Goal: Communication & Community: Ask a question

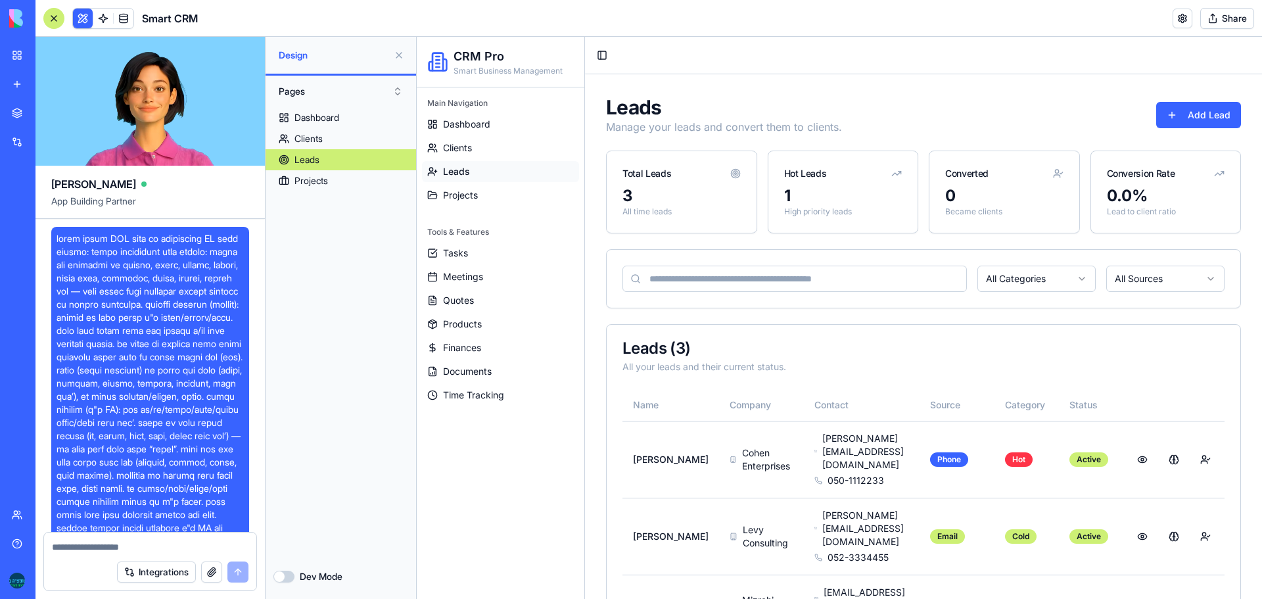
scroll to position [1659, 0]
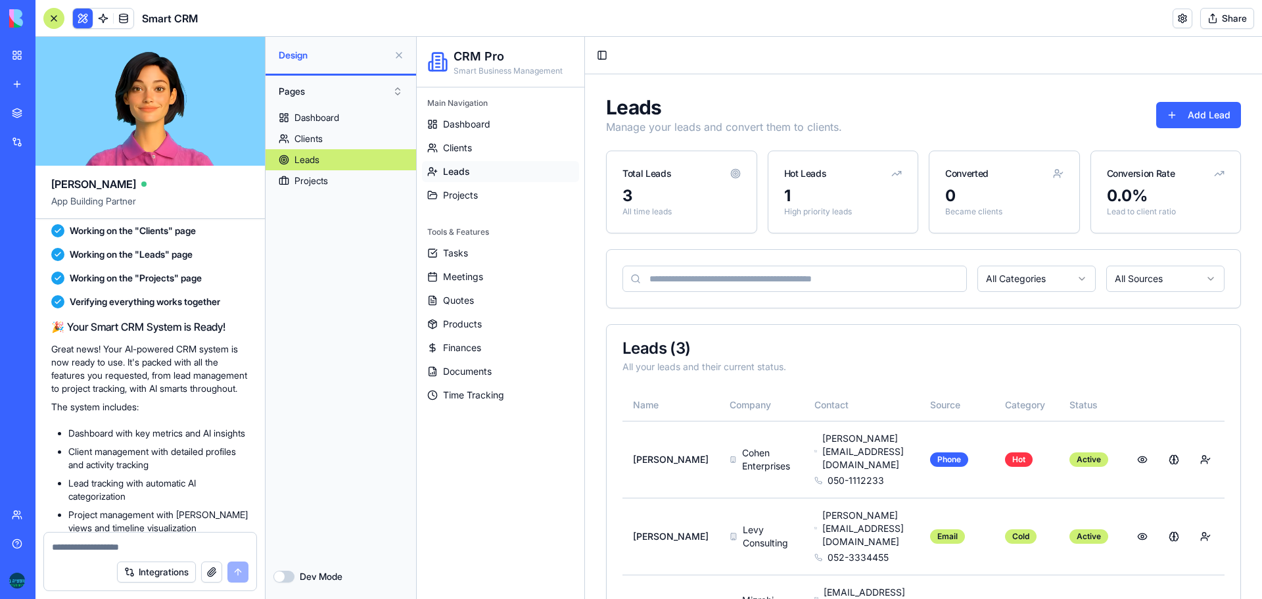
click at [48, 16] on div at bounding box center [53, 18] width 21 height 21
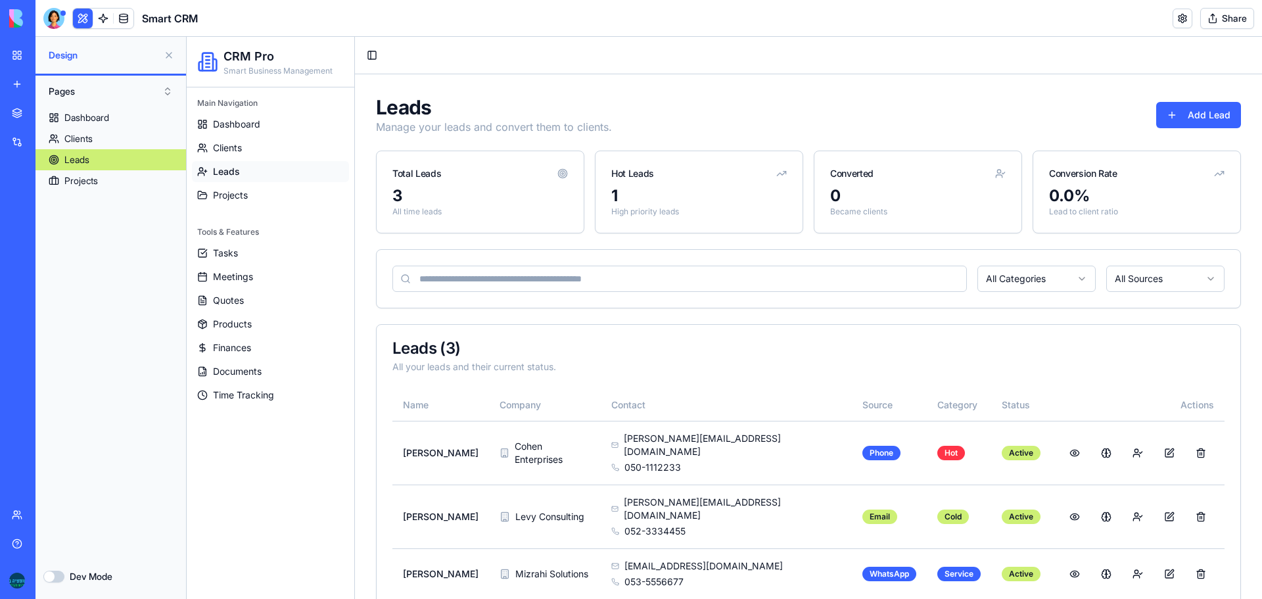
click at [16, 51] on link "My workspace" at bounding box center [30, 55] width 53 height 26
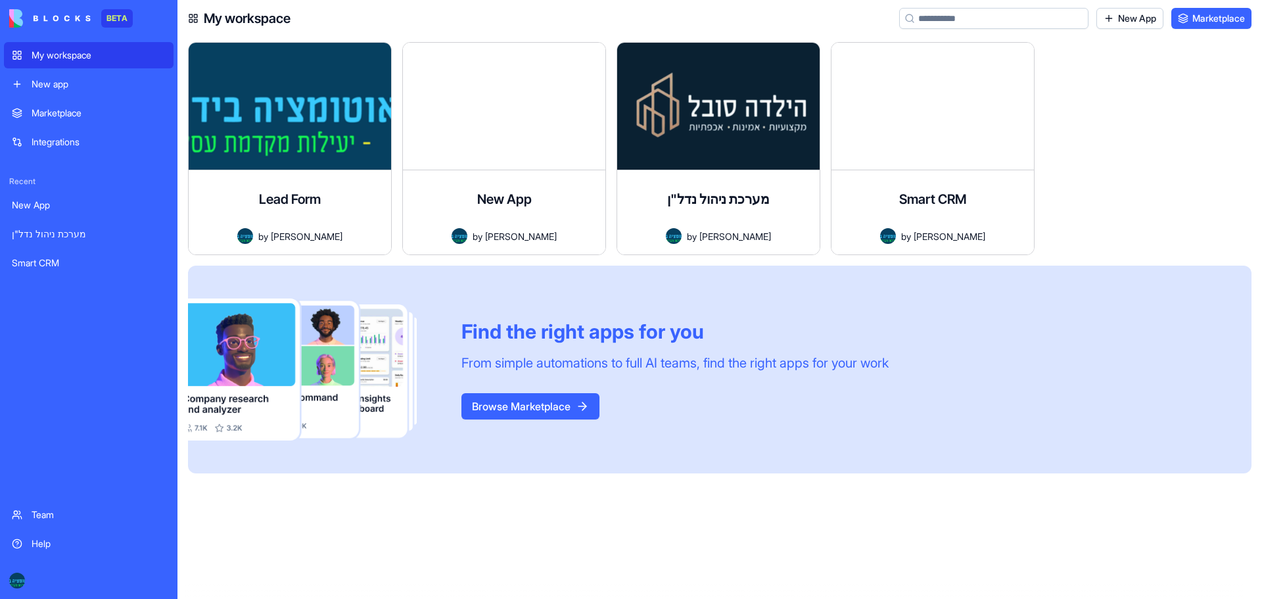
click at [1134, 18] on link "New App" at bounding box center [1130, 18] width 67 height 21
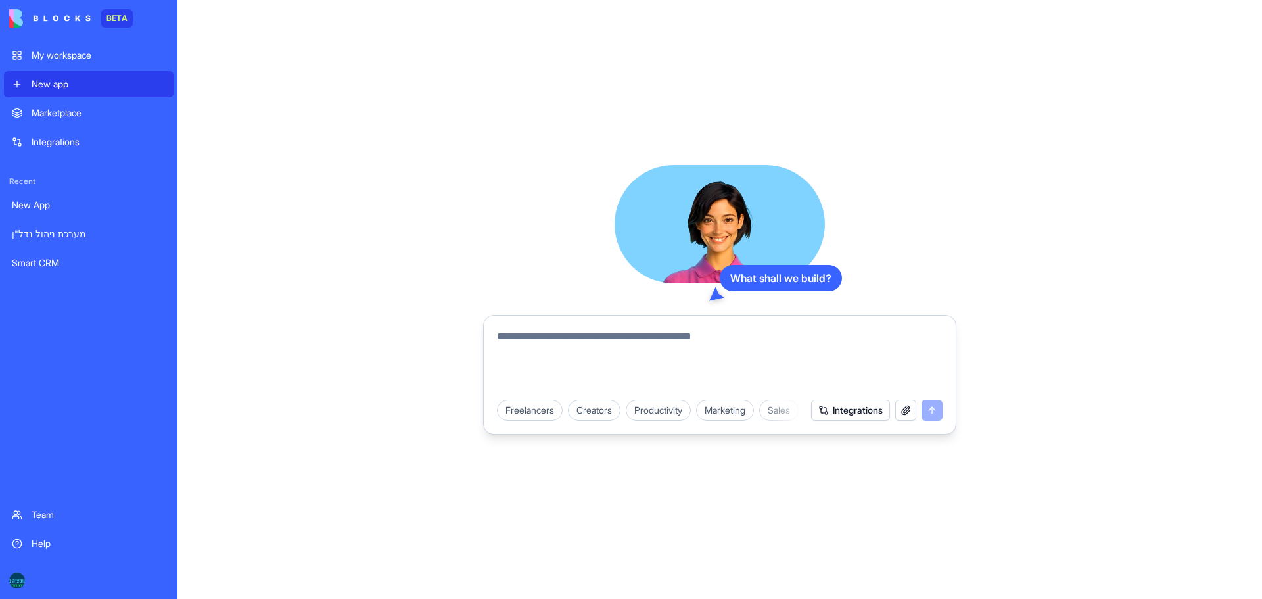
click at [664, 337] on textarea at bounding box center [720, 360] width 446 height 63
paste textarea "**********"
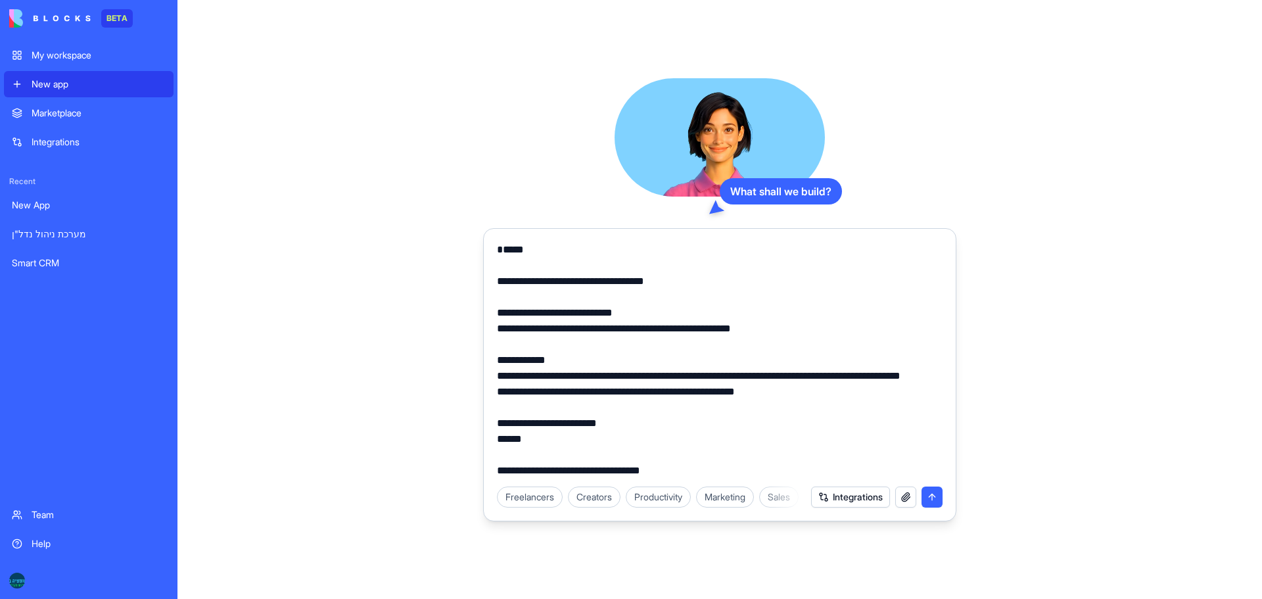
click at [506, 285] on textarea at bounding box center [720, 360] width 446 height 237
click at [510, 314] on textarea at bounding box center [720, 360] width 446 height 237
paste textarea "**********"
type textarea "**********"
click at [935, 494] on button "submit" at bounding box center [932, 496] width 21 height 21
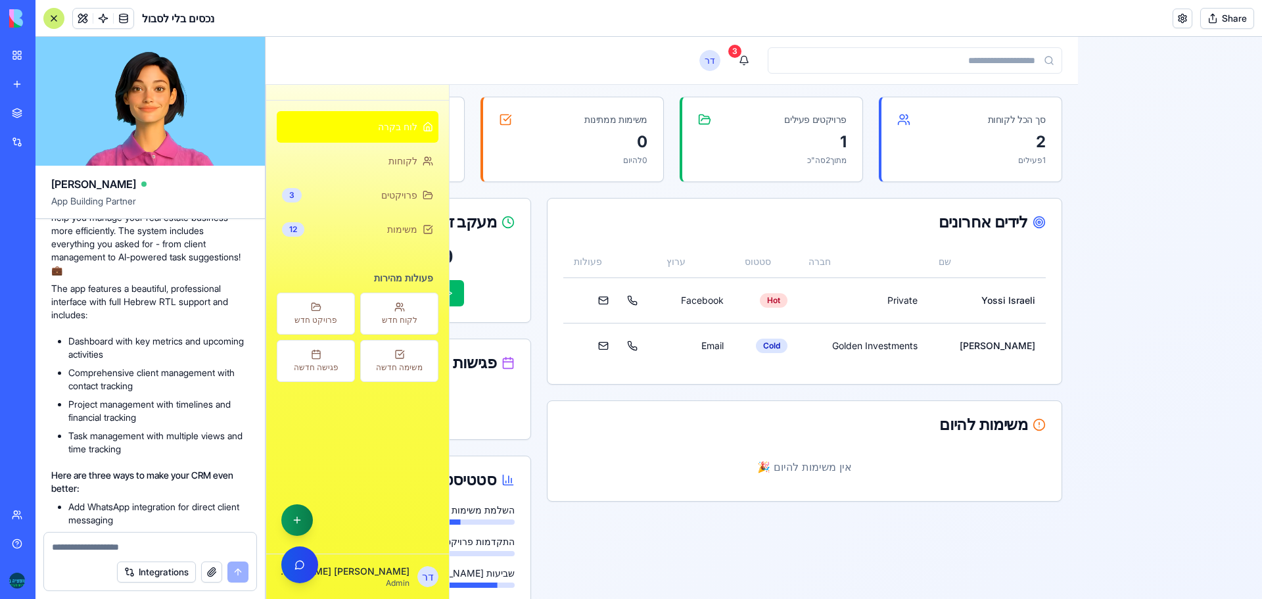
scroll to position [114, 0]
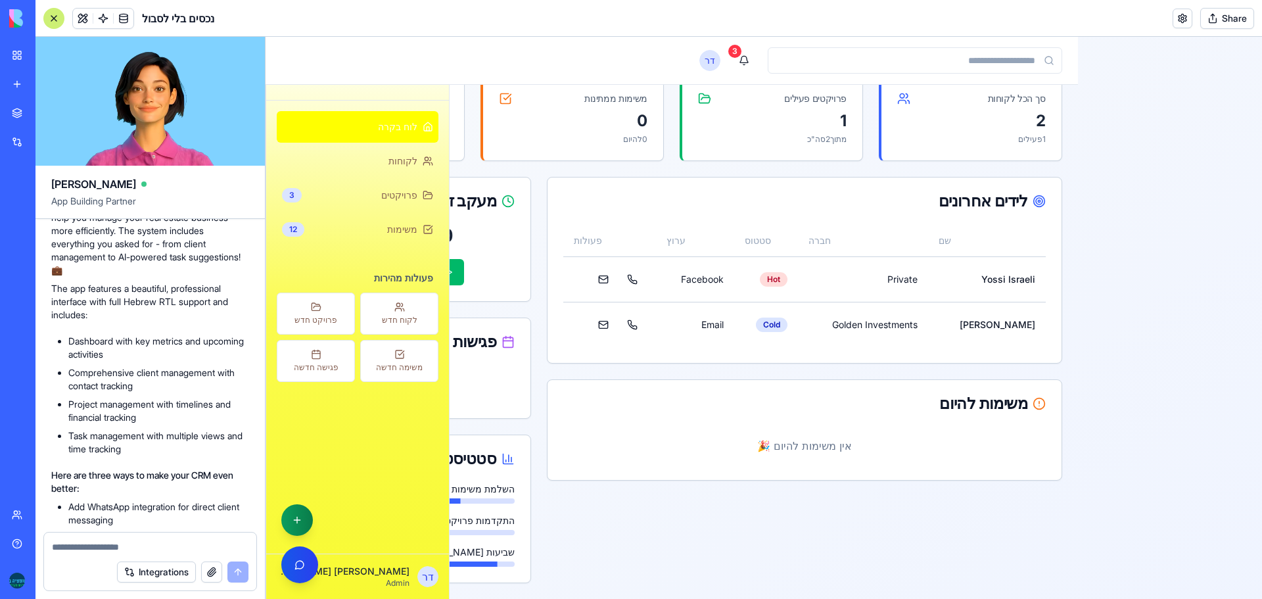
click at [411, 127] on span "לוח בקרה" at bounding box center [397, 126] width 39 height 13
click at [394, 165] on link "לקוחות" at bounding box center [358, 161] width 162 height 32
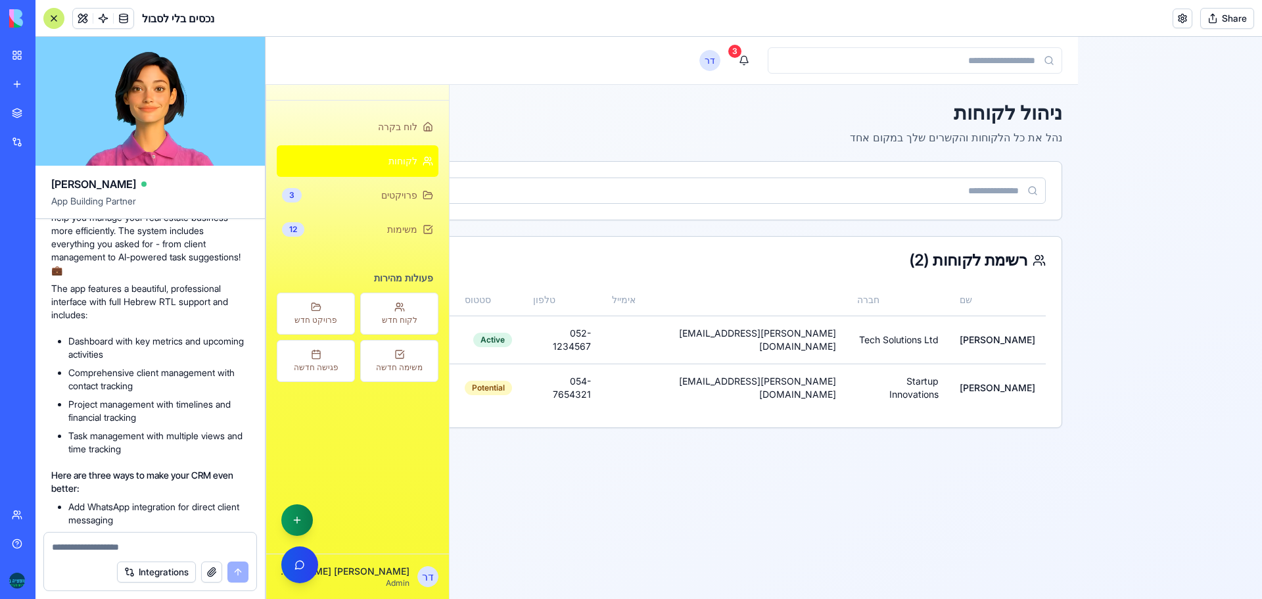
scroll to position [0, 0]
click at [392, 197] on span "פרויקטים" at bounding box center [399, 195] width 36 height 13
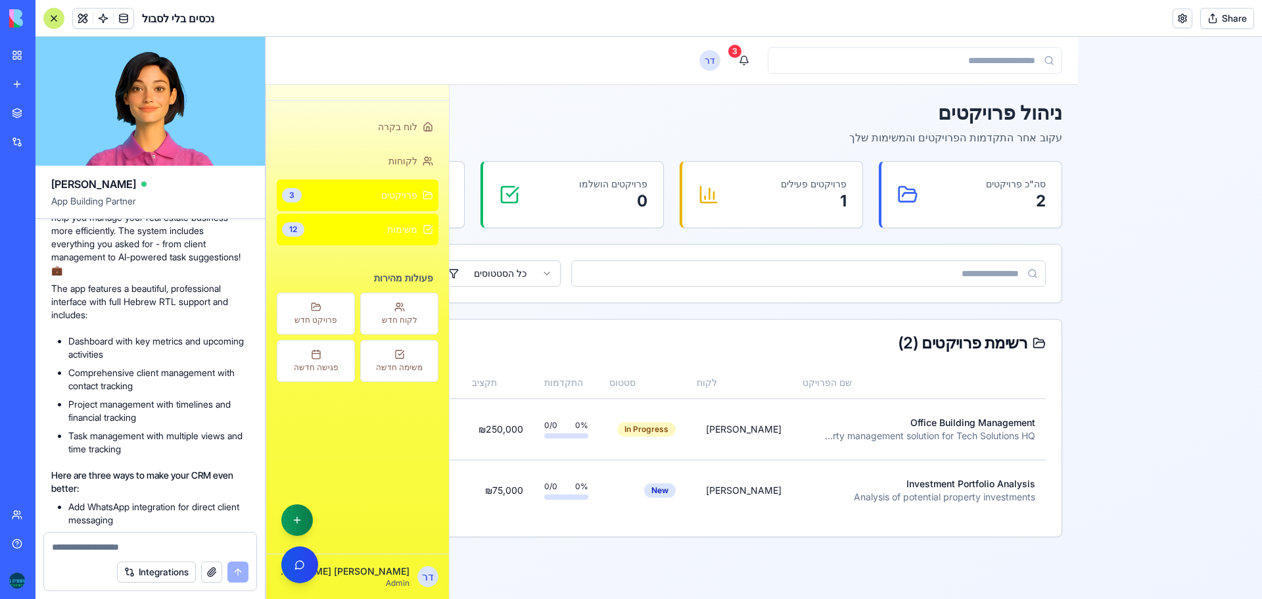
click at [403, 227] on span "משימות" at bounding box center [402, 229] width 30 height 13
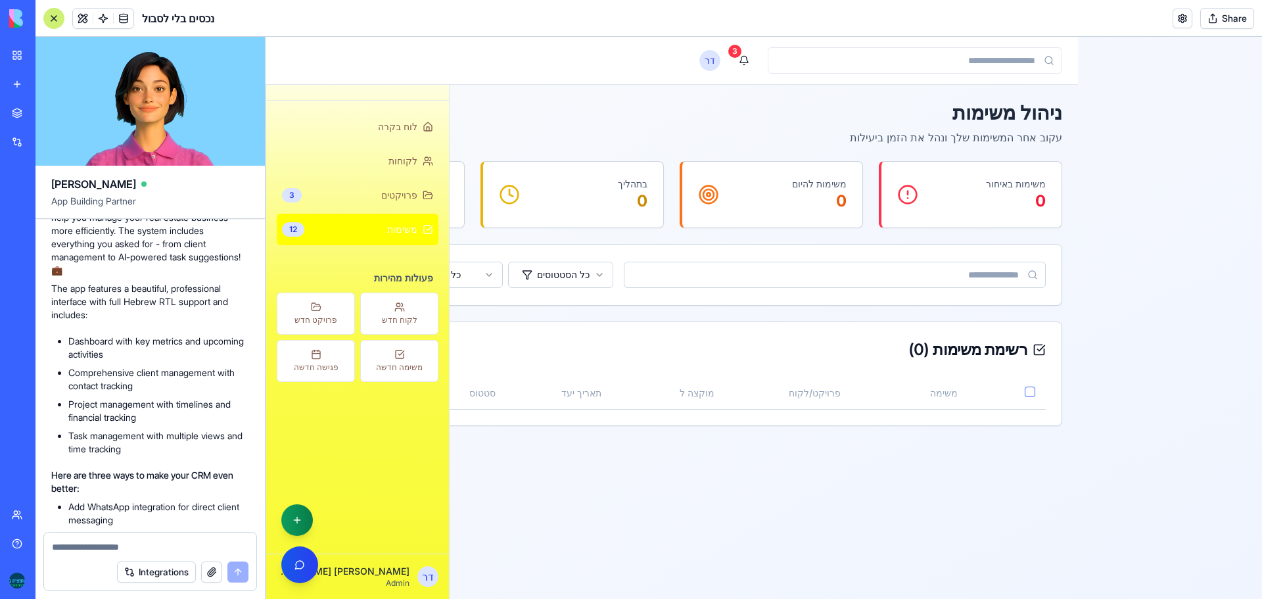
click at [845, 470] on main "Toggle Sidebar 3 ד ר ניהול משימות עקוב אחר המשימות שלך ונהל את הזמן ביעילות משי…" at bounding box center [672, 318] width 813 height 562
click at [404, 312] on button "לקוח חדש" at bounding box center [399, 314] width 78 height 42
click at [748, 62] on button "3" at bounding box center [744, 60] width 26 height 26
click at [296, 515] on button "button" at bounding box center [297, 520] width 32 height 32
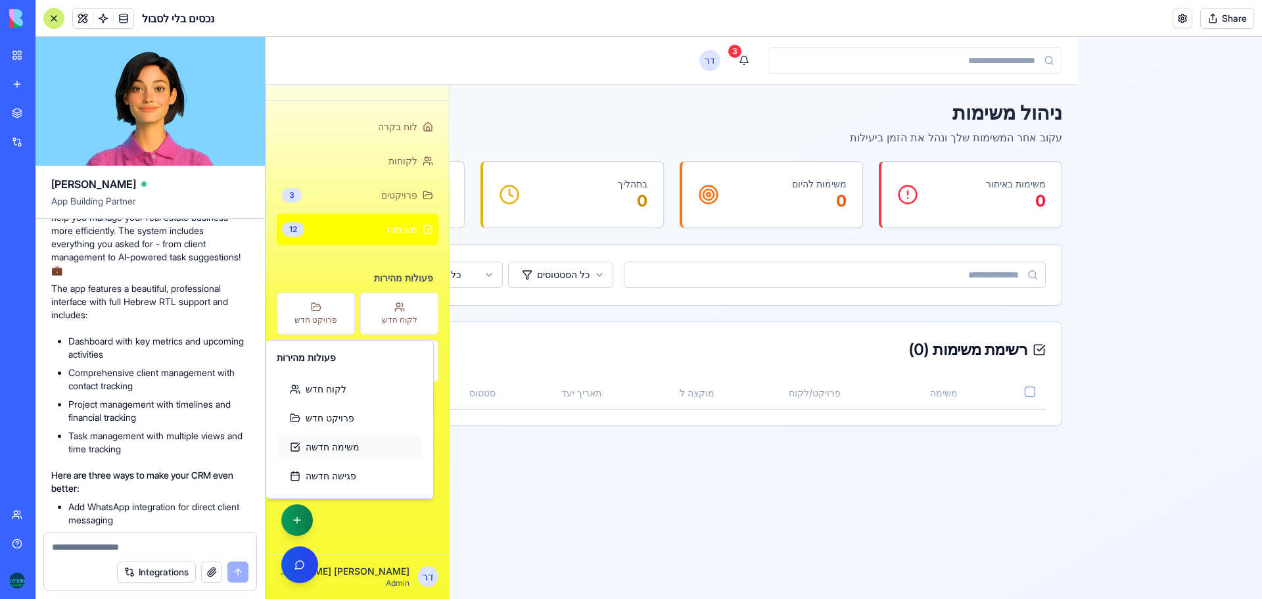
click at [324, 440] on button "משימה חדשה" at bounding box center [350, 447] width 146 height 24
click at [339, 408] on button "פרויקט חדש" at bounding box center [350, 418] width 146 height 24
click at [333, 387] on button "לקוח חדש" at bounding box center [350, 389] width 146 height 24
click at [497, 138] on div "ניהול משימות עקוב אחר המשימות שלך ונהל את הזמן ביעילות משימה חדשה" at bounding box center [671, 123] width 781 height 45
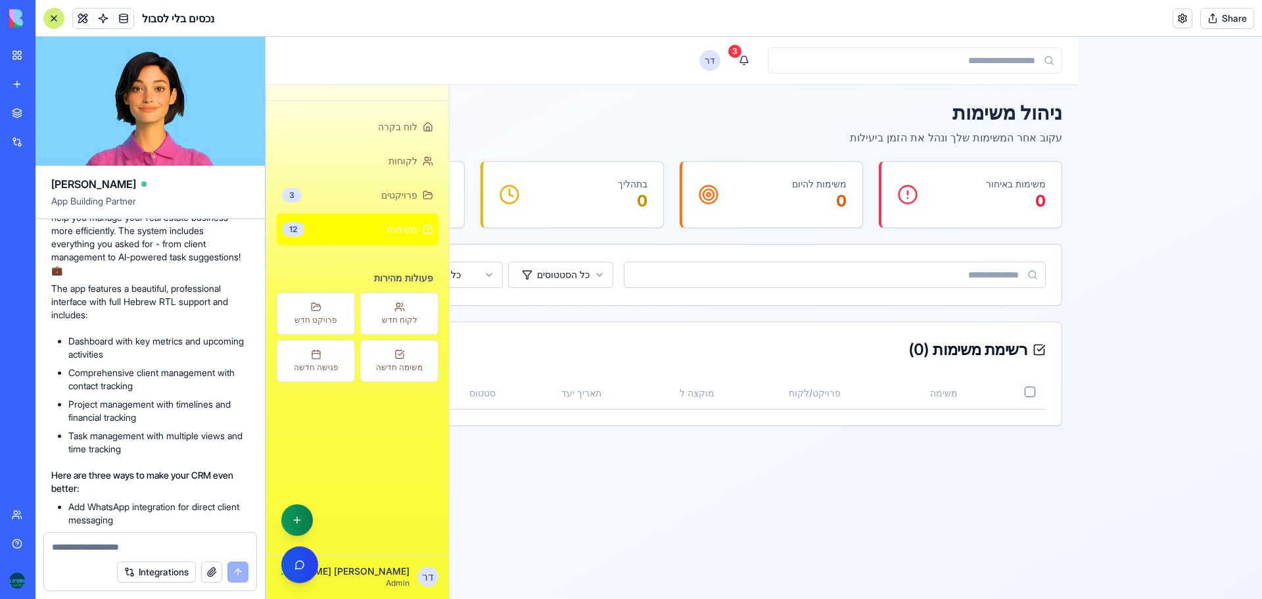
click at [160, 542] on textarea at bounding box center [150, 546] width 197 height 13
type textarea "**********"
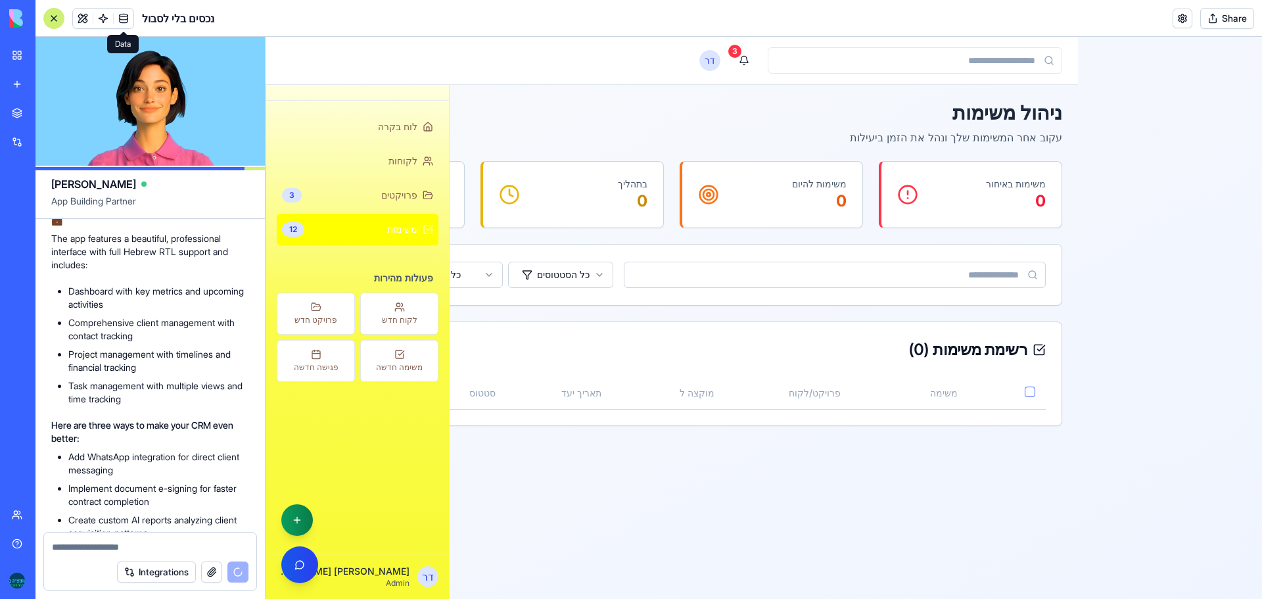
click at [122, 17] on link at bounding box center [124, 19] width 20 height 20
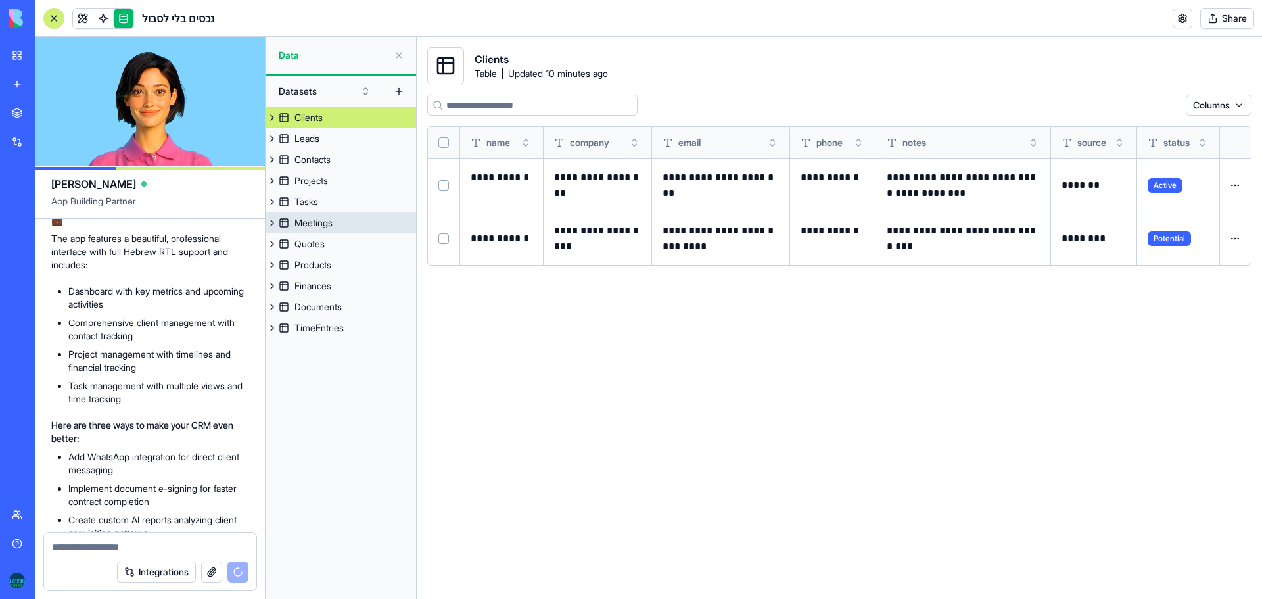
scroll to position [2296, 0]
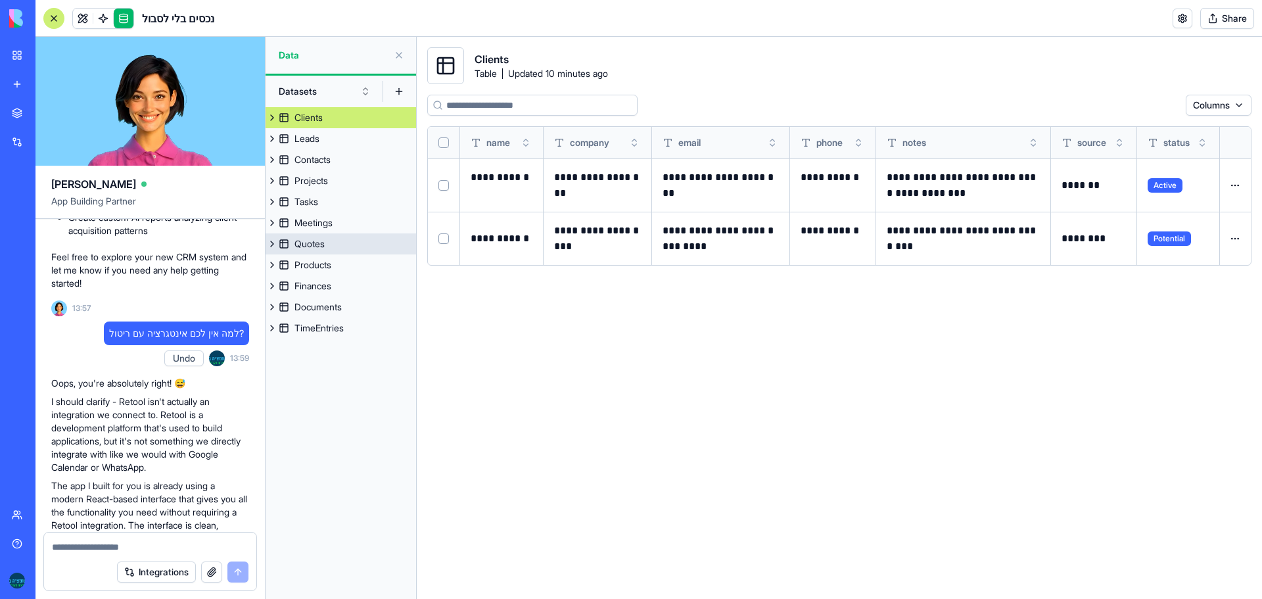
click at [302, 239] on div "Quotes" at bounding box center [310, 243] width 30 height 13
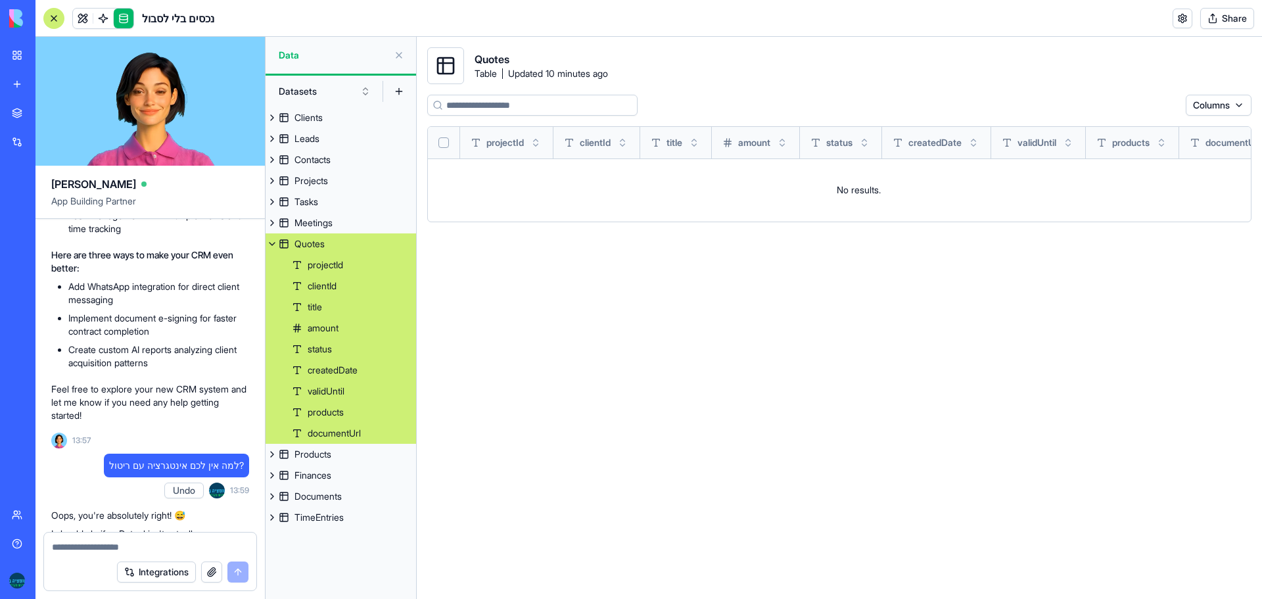
scroll to position [2164, 0]
click at [189, 482] on button "Undo" at bounding box center [183, 490] width 39 height 16
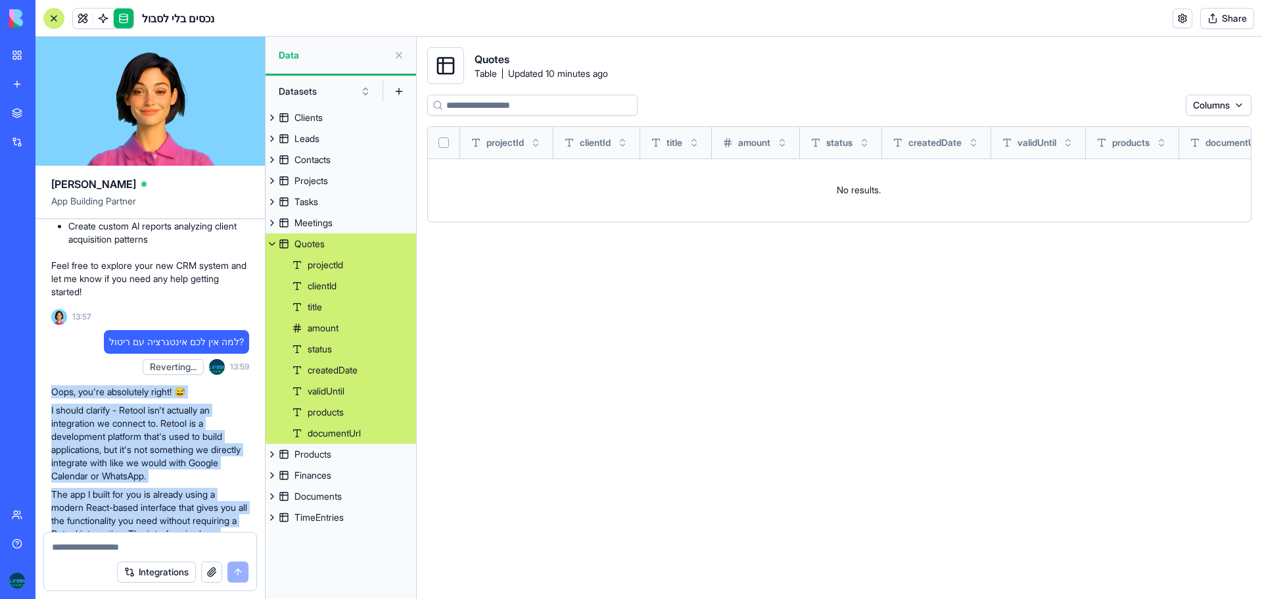
scroll to position [2296, 0]
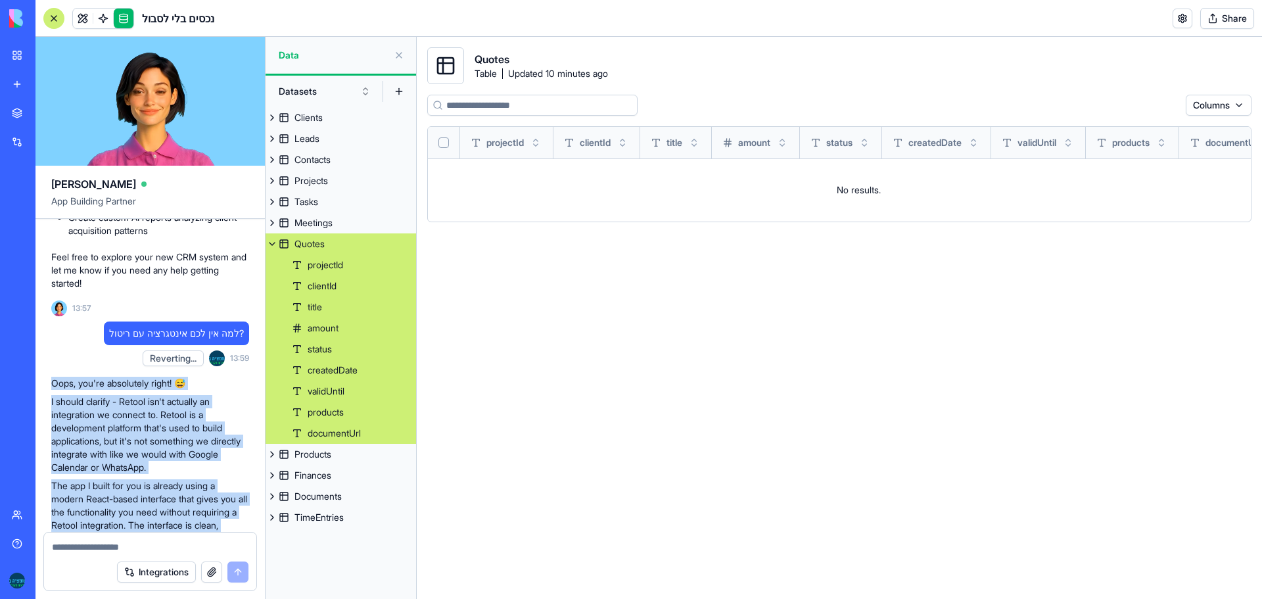
drag, startPoint x: 68, startPoint y: 375, endPoint x: 223, endPoint y: 490, distance: 193.5
click at [223, 490] on div "Oops, you're absolutely right! 😅 I should clarify - Retool isn't actually an in…" at bounding box center [150, 503] width 198 height 252
copy div "Oops, you're absolutely right! 😅 I should clarify - Retool isn't actually an in…"
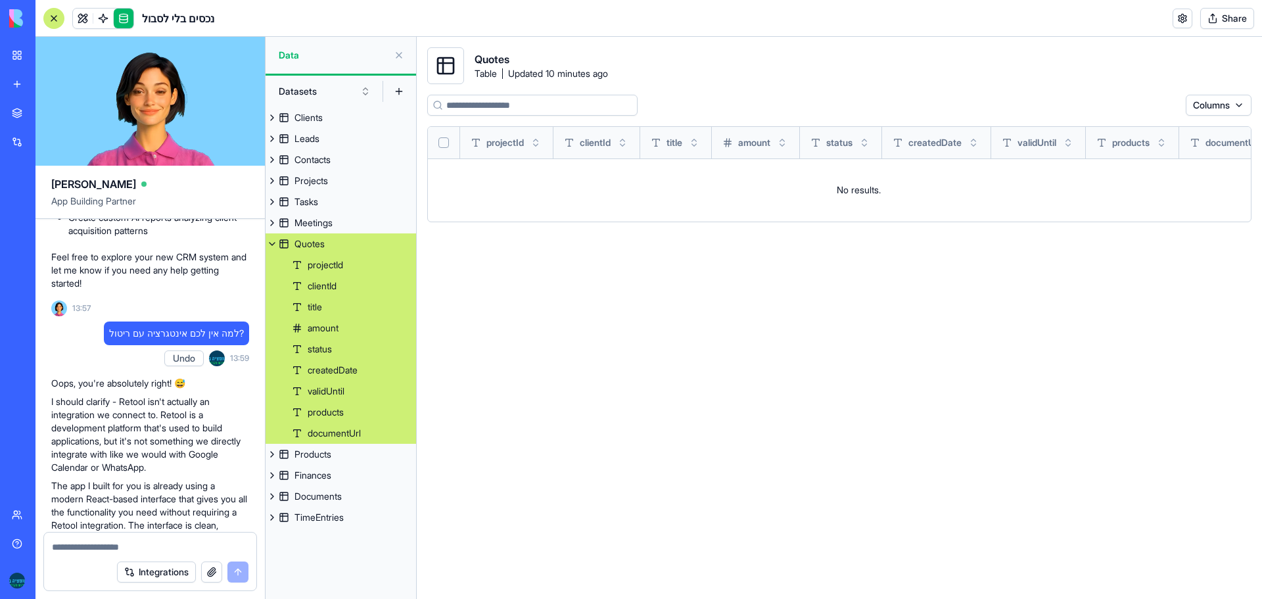
click at [124, 546] on textarea at bounding box center [150, 546] width 197 height 13
type textarea "**********"
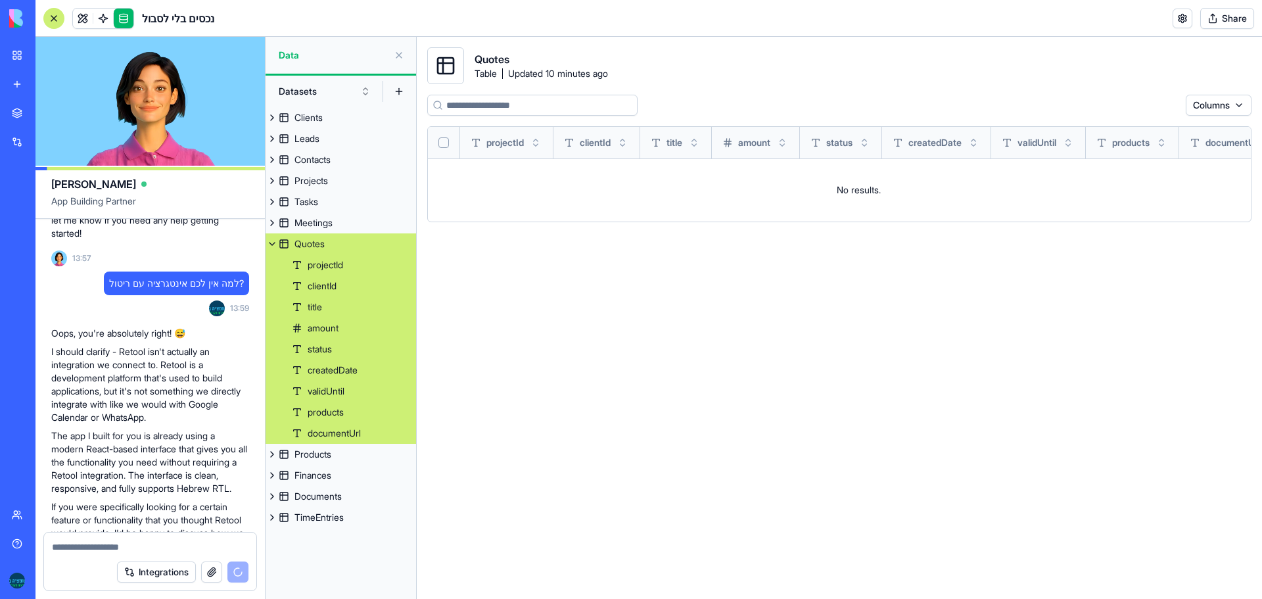
scroll to position [2601, 0]
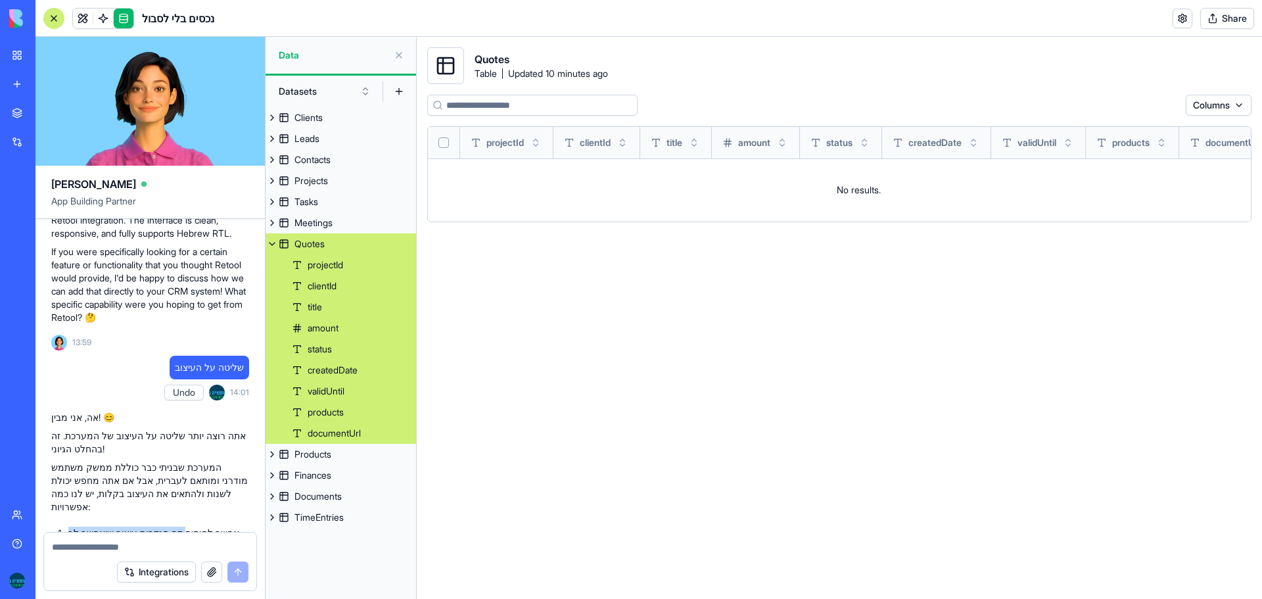
drag, startPoint x: 185, startPoint y: 385, endPoint x: 174, endPoint y: 402, distance: 21.3
click at [174, 527] on li "אפשר להוסיף דף הגדרות עיצוב שיאפשר לך לשנות צבעים, גופנים וסגנונות בסיסיים" at bounding box center [158, 540] width 181 height 26
copy li "דף הגדרות עיצוב שיאפשר לך לשנות צבעים, גופנים וסגנונות בסיסיים"
click at [136, 540] on textarea at bounding box center [150, 546] width 197 height 13
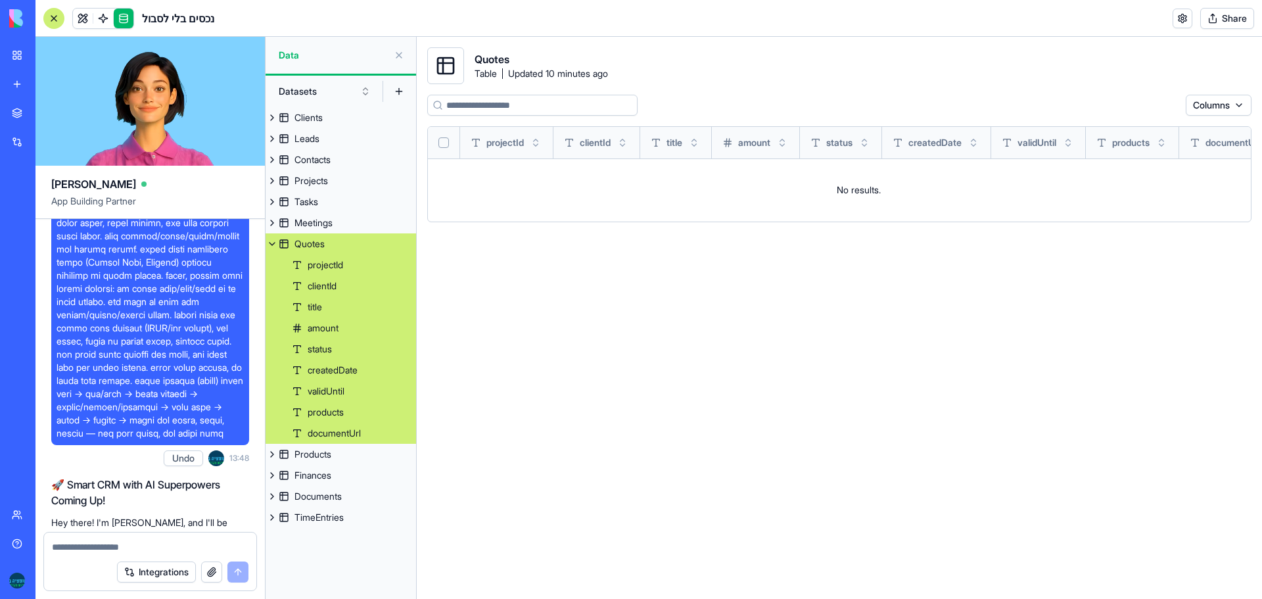
scroll to position [1249, 0]
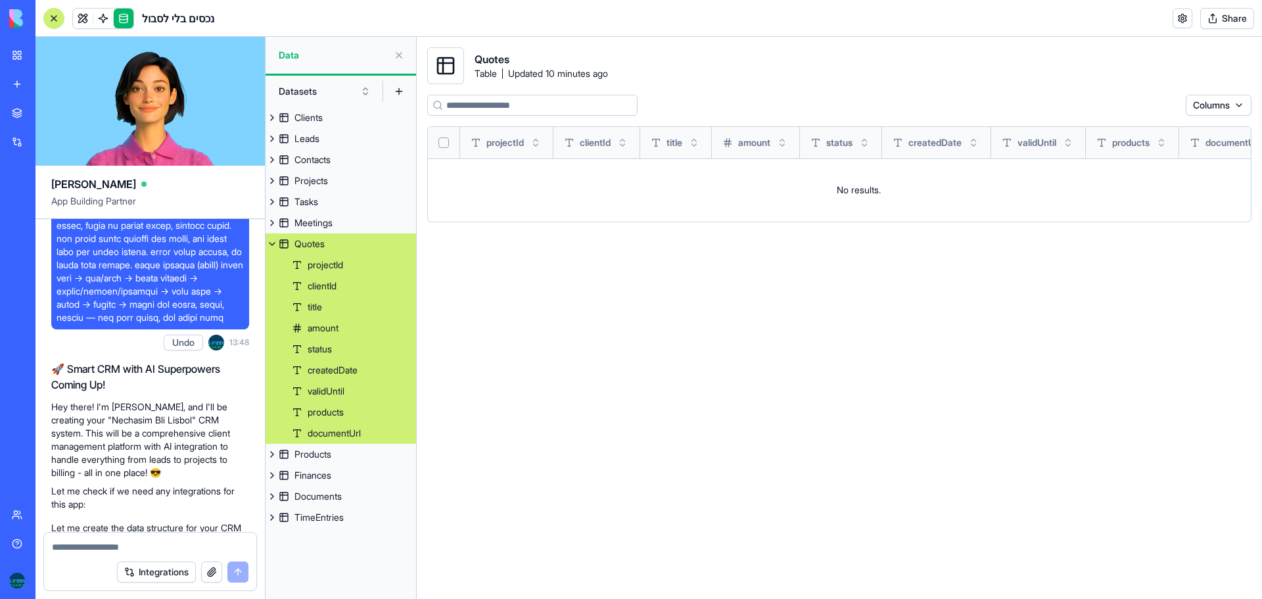
click at [119, 548] on textarea at bounding box center [150, 546] width 197 height 13
click at [157, 571] on button "Integrations" at bounding box center [156, 571] width 79 height 21
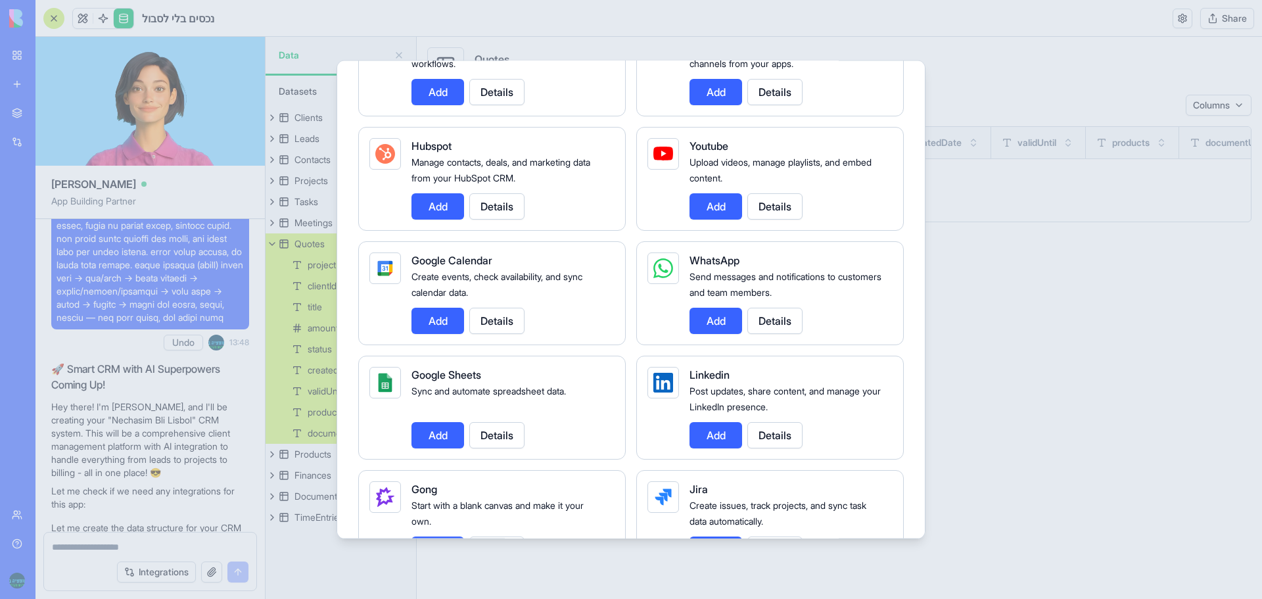
scroll to position [394, 0]
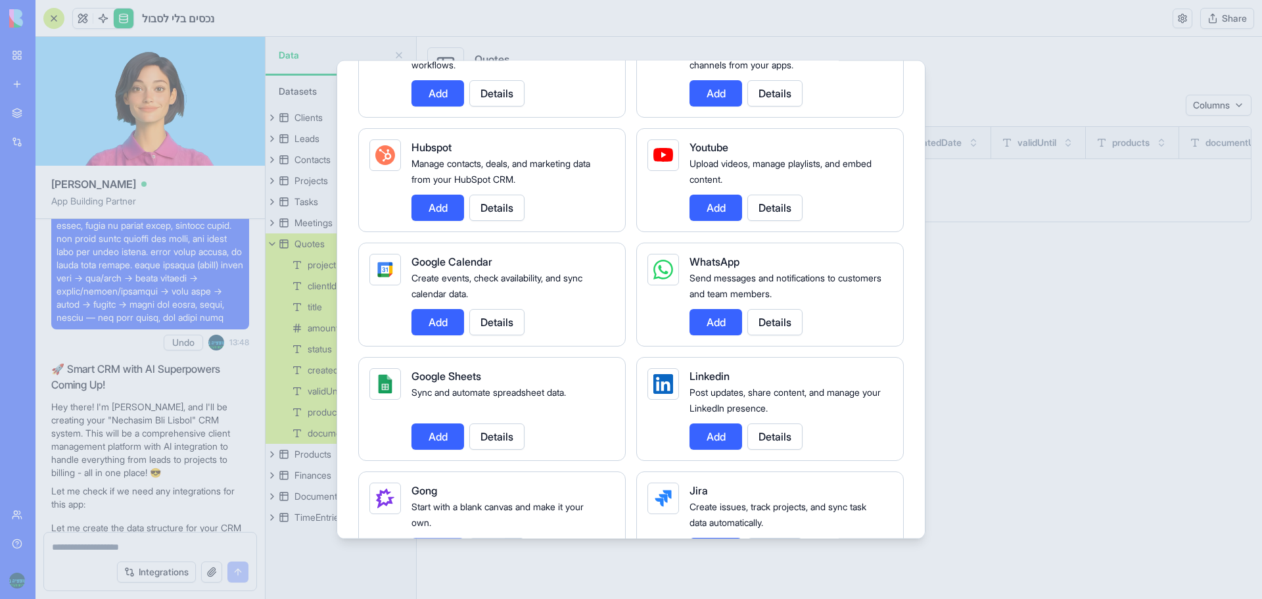
click at [721, 327] on button "Add" at bounding box center [716, 321] width 53 height 26
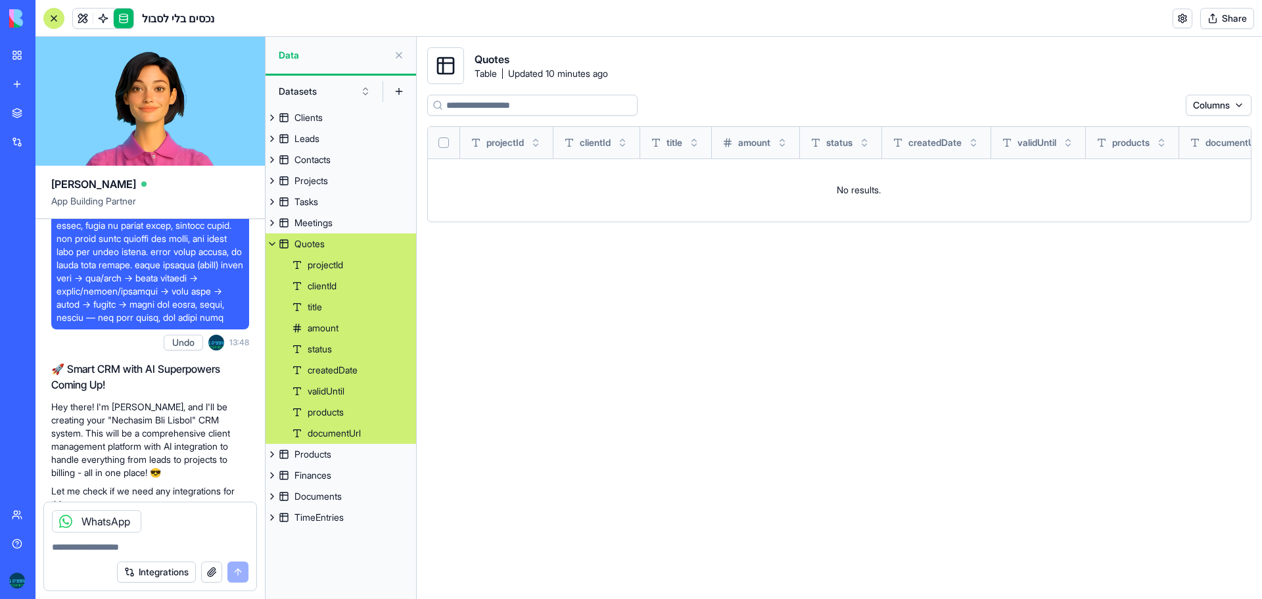
click at [157, 550] on textarea at bounding box center [150, 546] width 197 height 13
click at [170, 573] on button "Integrations" at bounding box center [156, 571] width 79 height 21
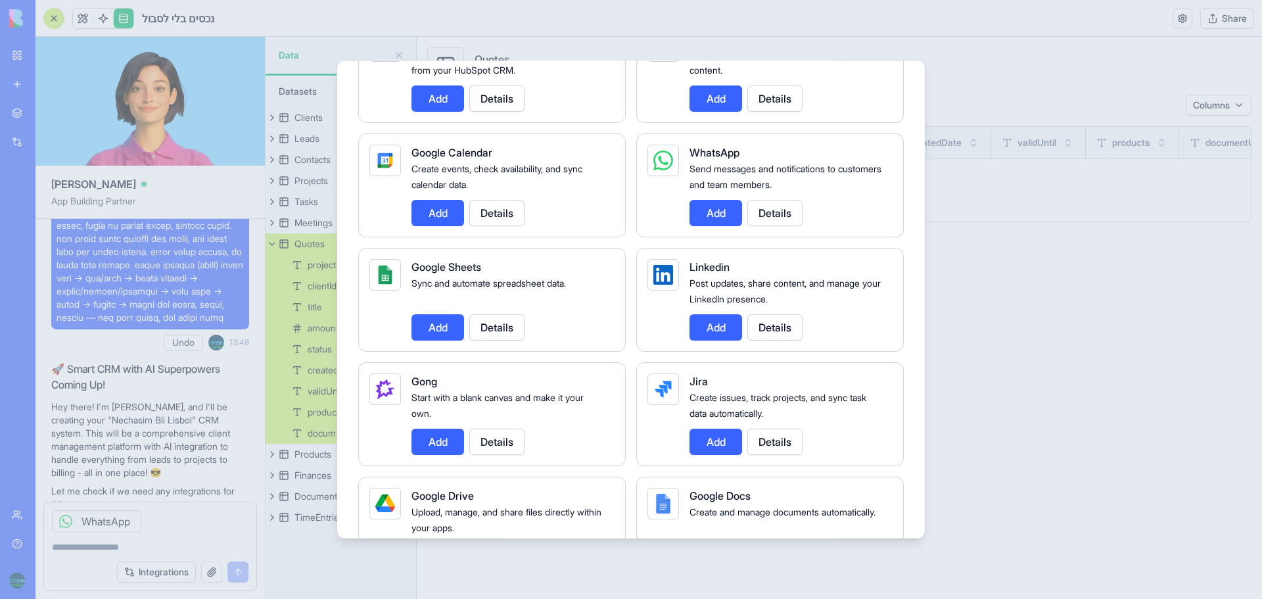
scroll to position [526, 0]
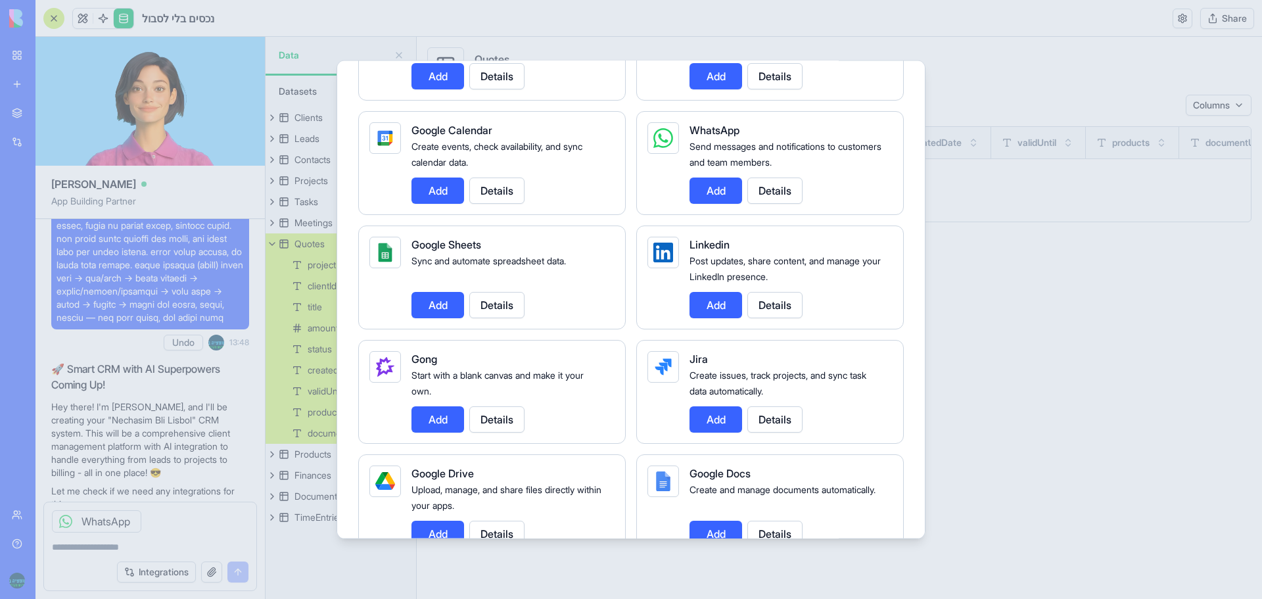
click at [435, 312] on button "Add" at bounding box center [438, 304] width 53 height 26
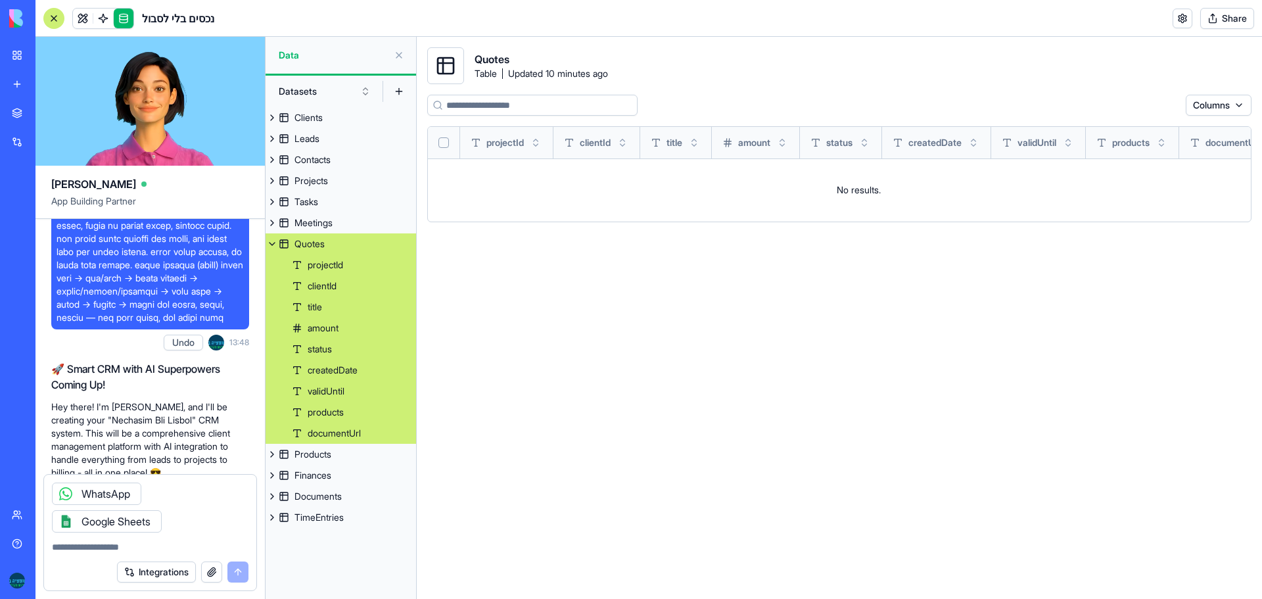
click at [148, 582] on div "Integrations" at bounding box center [150, 572] width 212 height 37
click at [154, 575] on button "Integrations" at bounding box center [156, 571] width 79 height 21
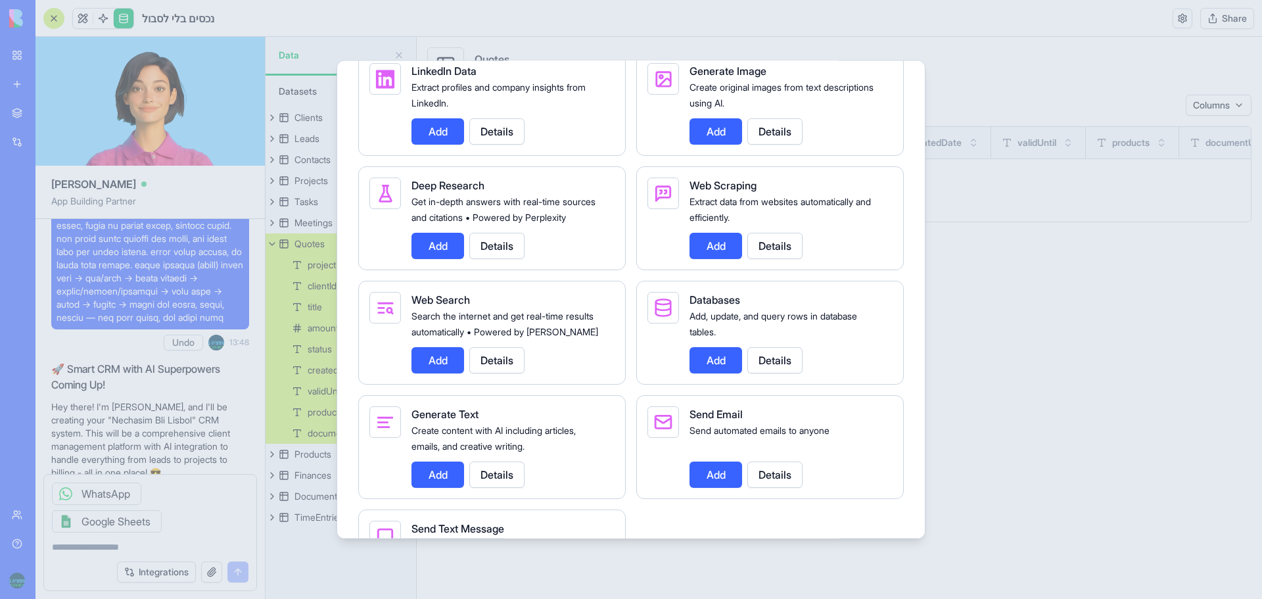
scroll to position [1512, 0]
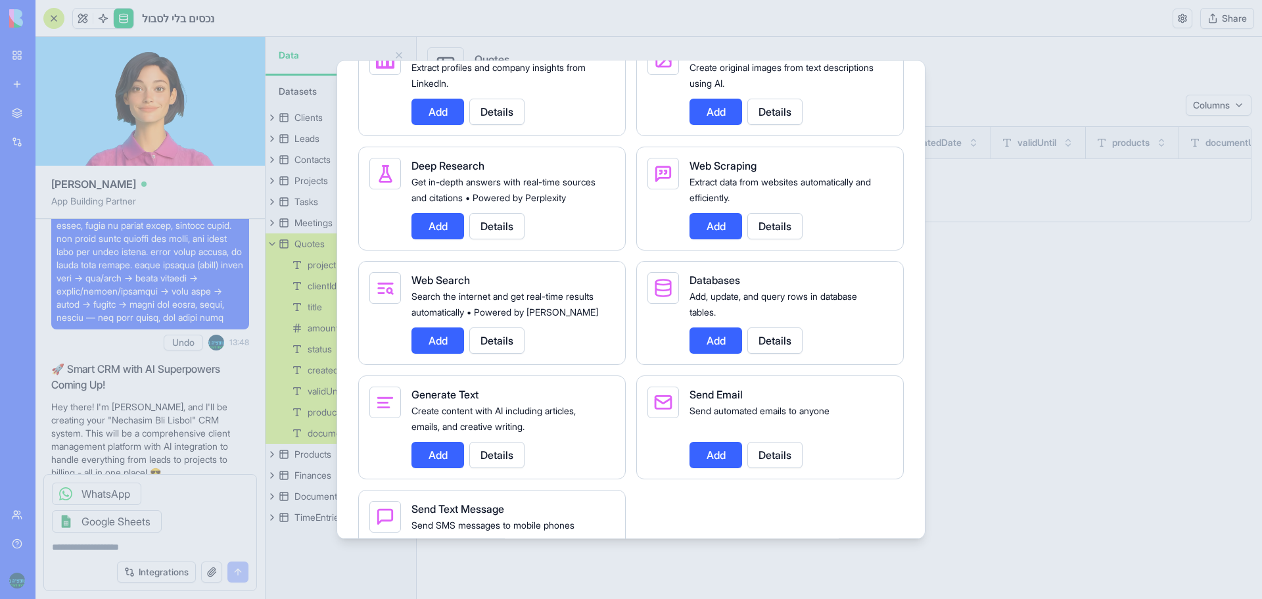
click at [729, 353] on button "Add" at bounding box center [716, 340] width 53 height 26
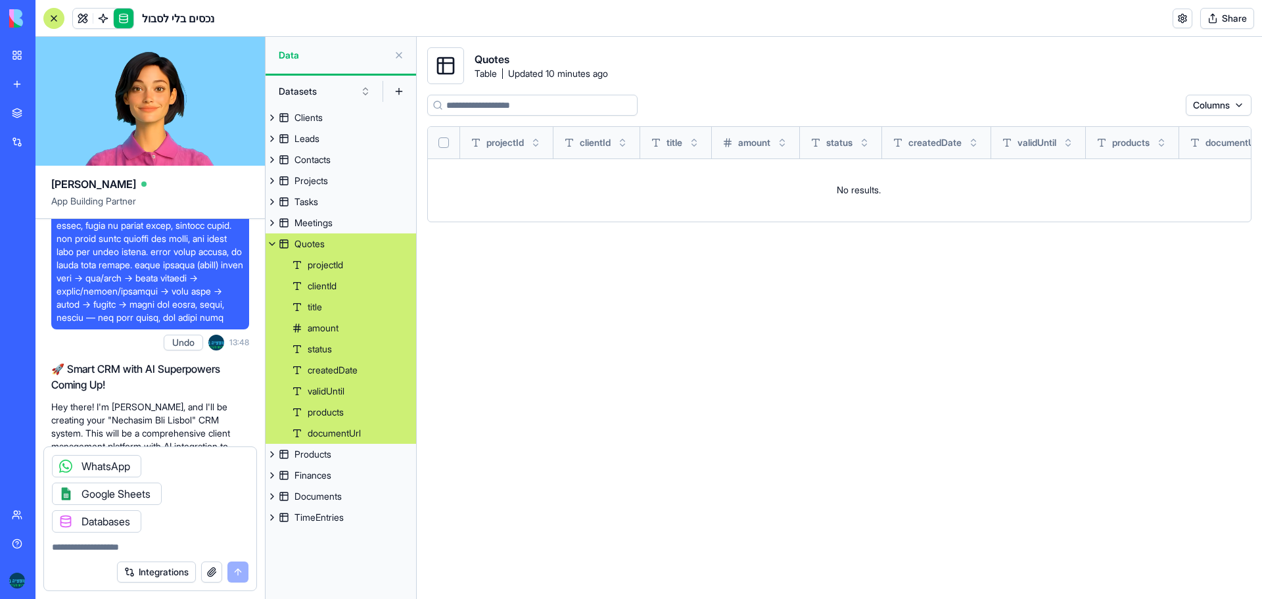
click at [105, 551] on textarea at bounding box center [150, 546] width 197 height 13
click at [72, 544] on textarea at bounding box center [150, 546] width 197 height 13
paste textarea "**********"
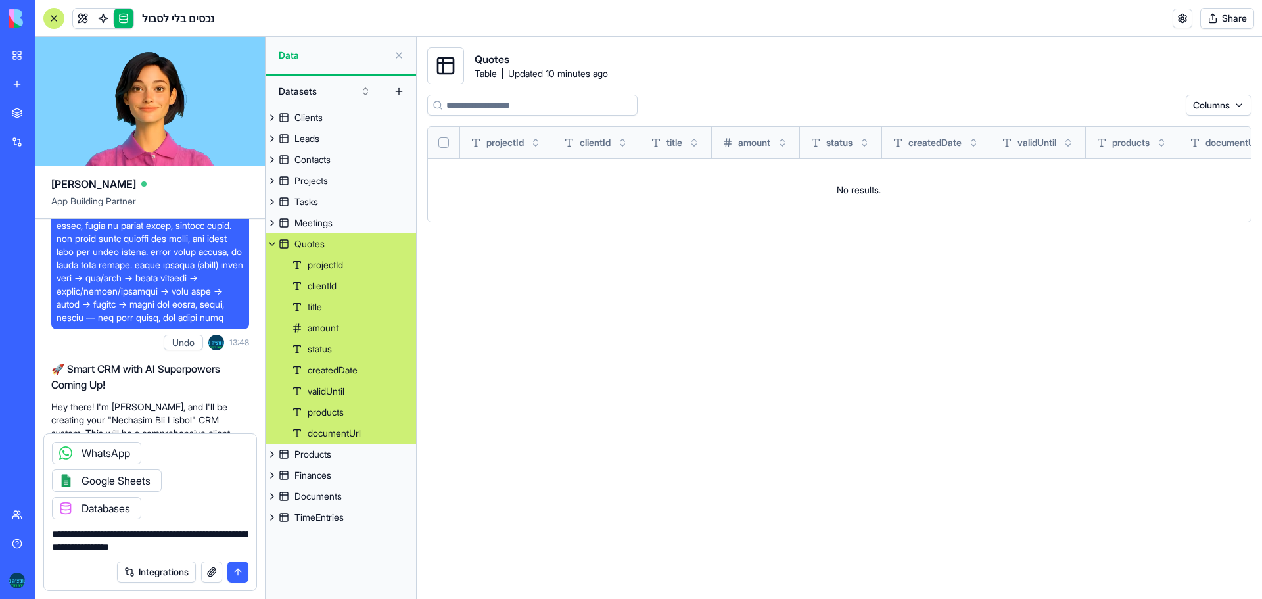
type textarea "**********"
click at [242, 569] on button "submit" at bounding box center [237, 571] width 21 height 21
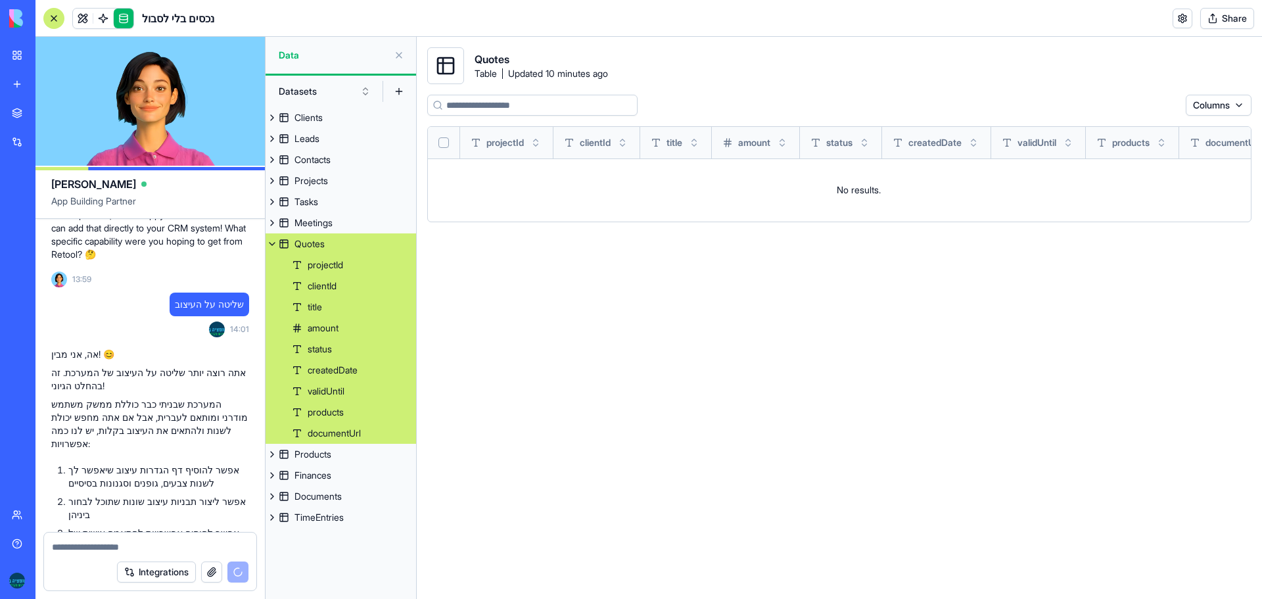
scroll to position [2740, 0]
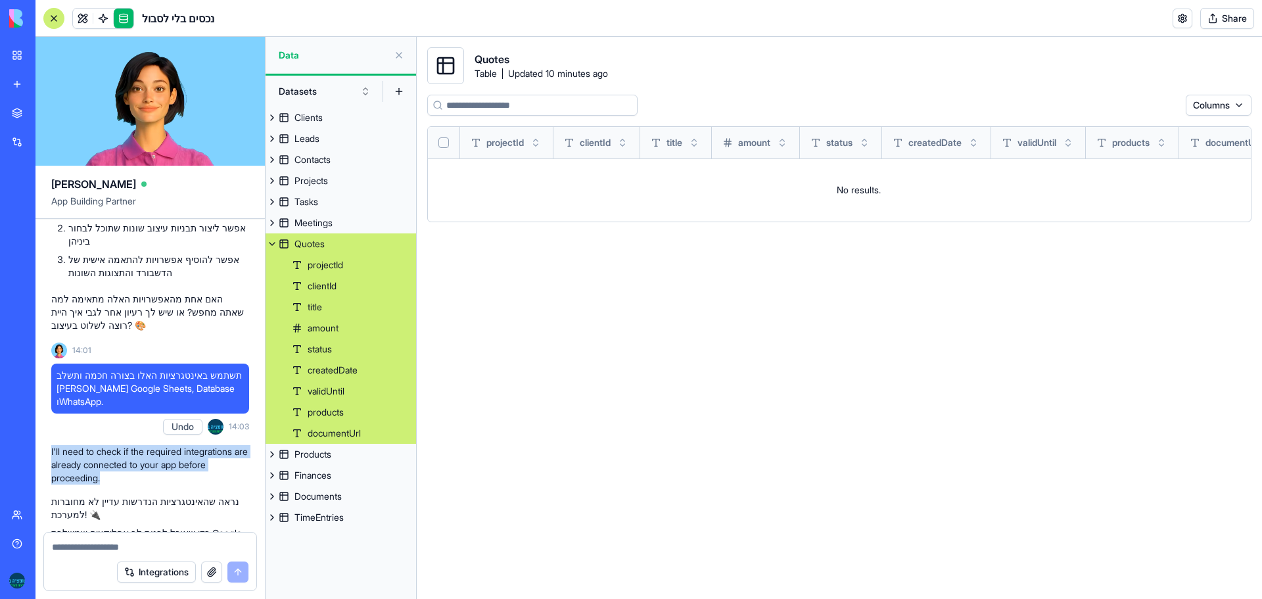
click at [156, 572] on button "Integrations" at bounding box center [156, 571] width 79 height 21
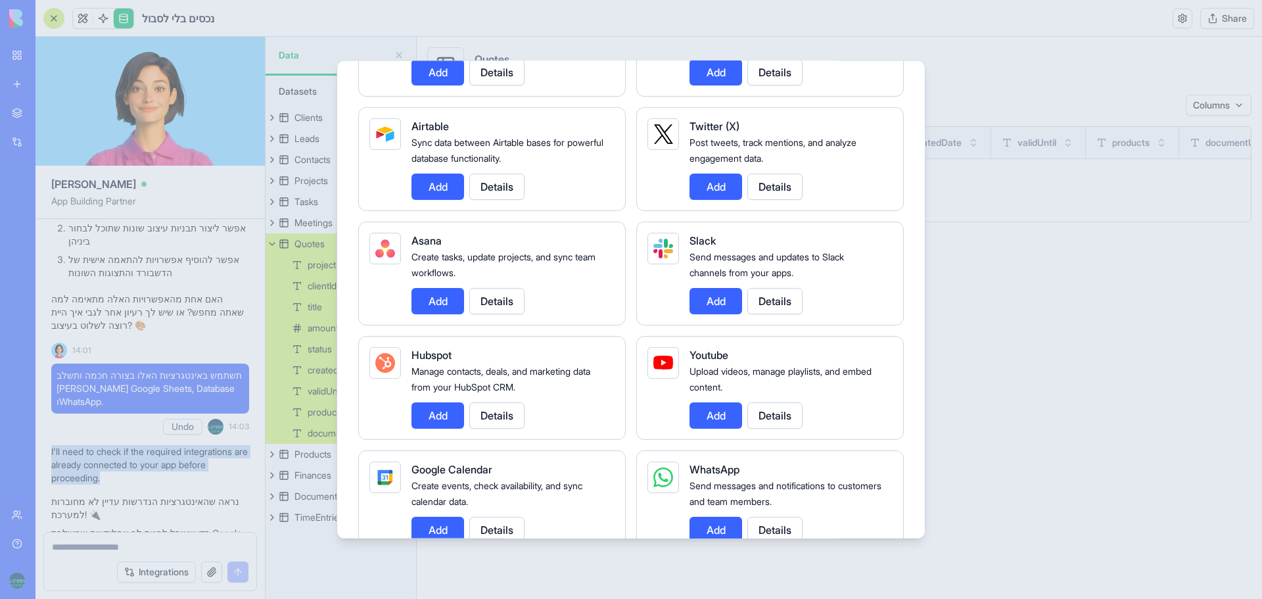
scroll to position [263, 0]
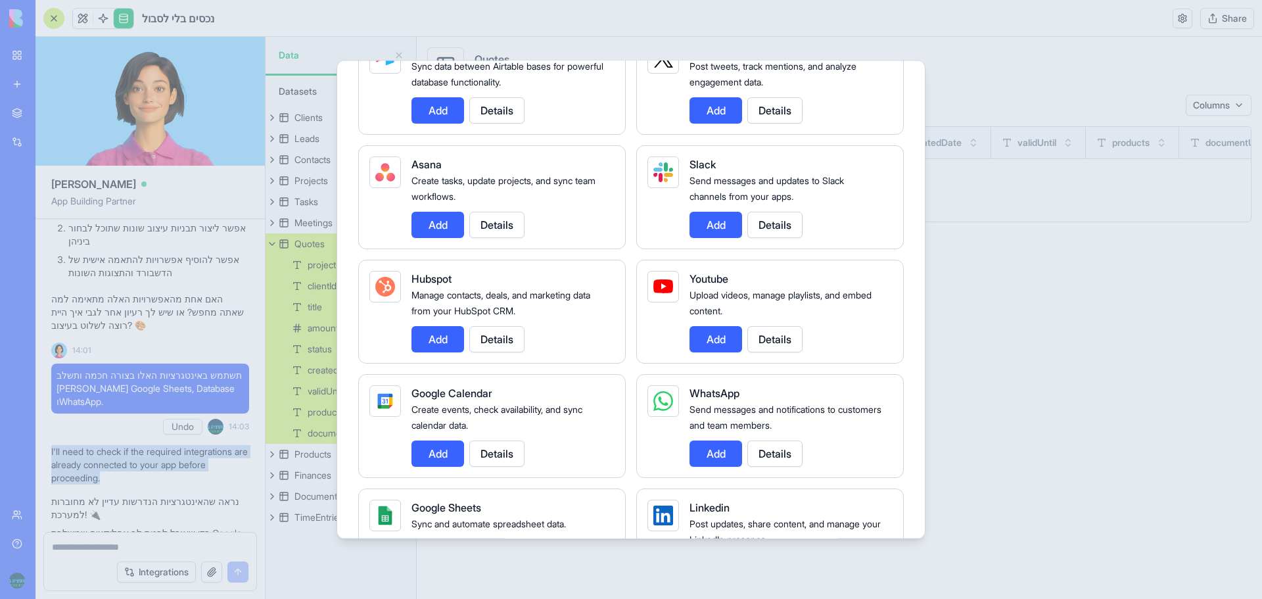
click at [712, 456] on button "Add" at bounding box center [716, 453] width 53 height 26
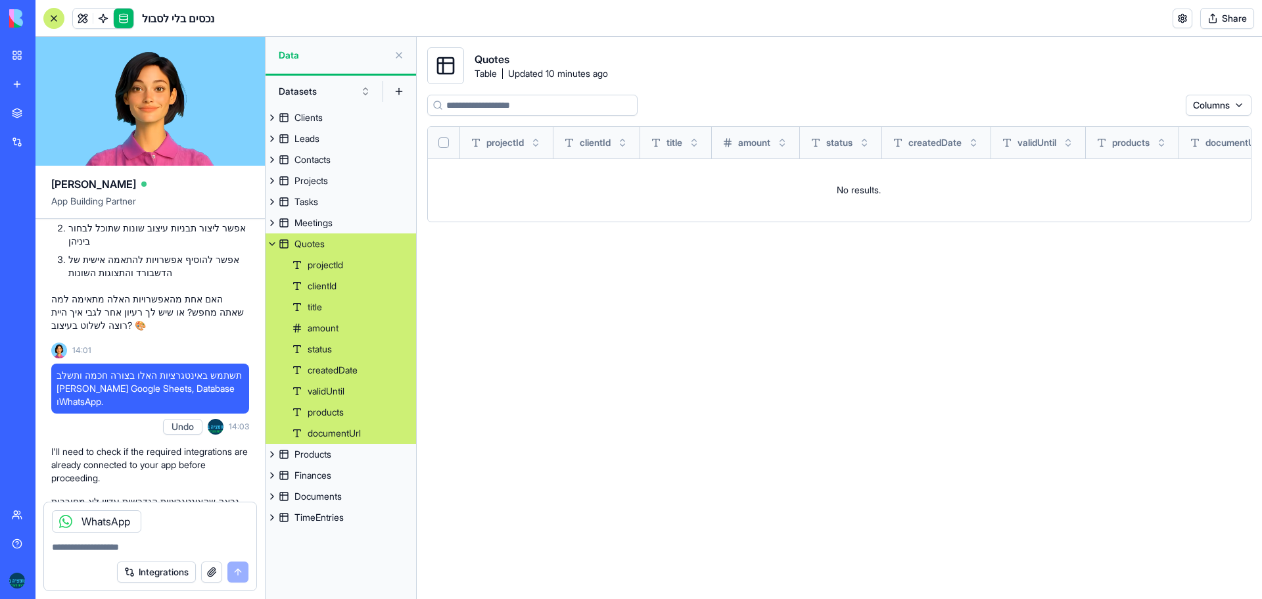
click at [71, 519] on div at bounding box center [65, 521] width 21 height 21
click at [179, 578] on button "Integrations" at bounding box center [156, 571] width 79 height 21
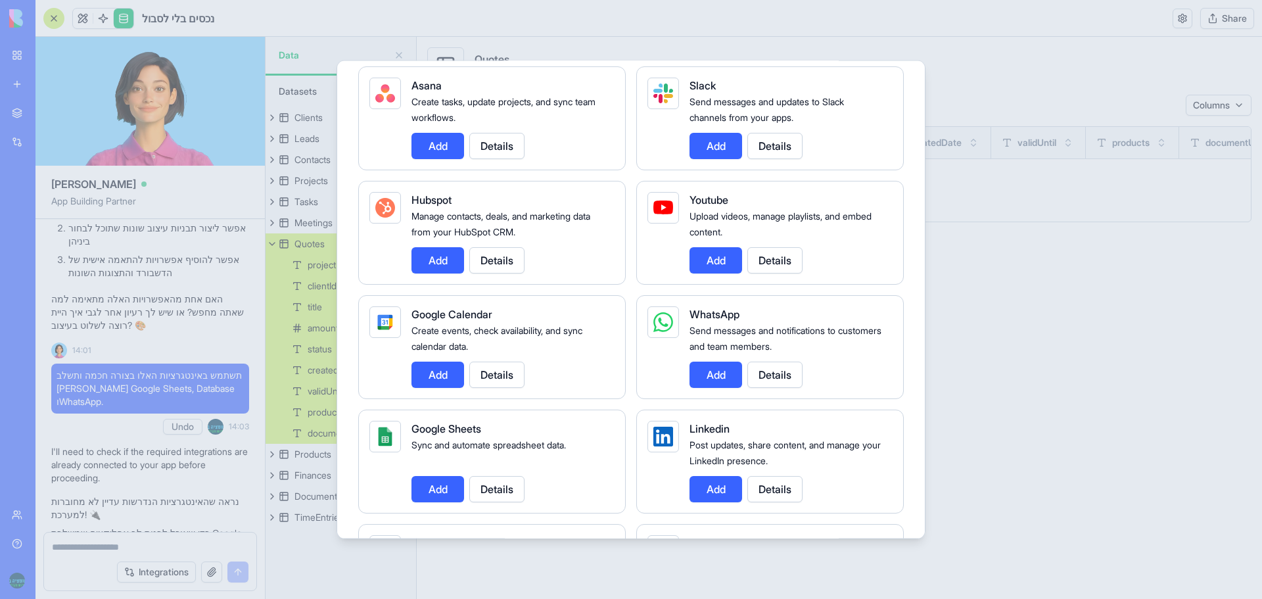
scroll to position [394, 0]
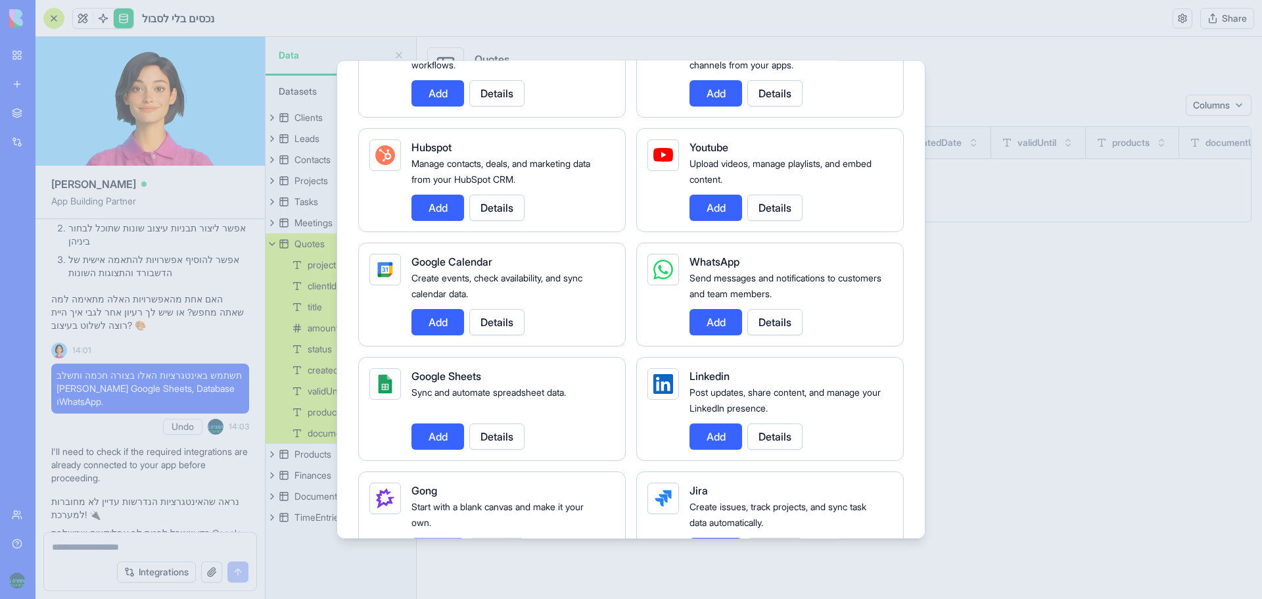
click at [728, 319] on button "Add" at bounding box center [716, 321] width 53 height 26
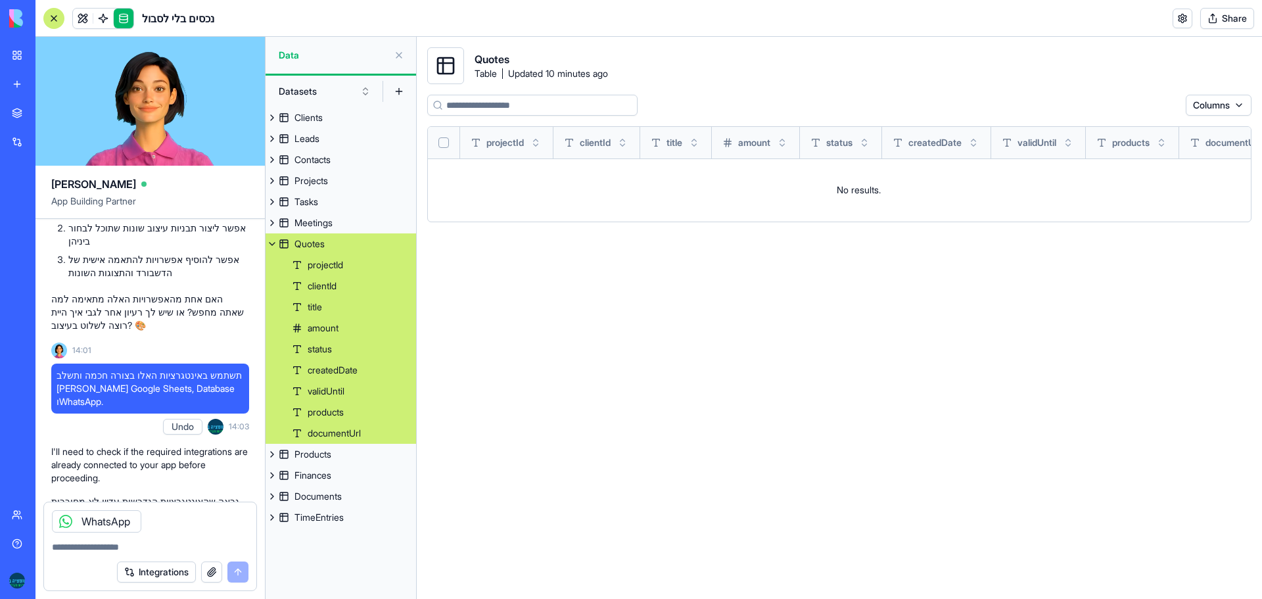
click at [97, 524] on div "WhatsApp" at bounding box center [96, 521] width 89 height 22
click at [105, 520] on div "WhatsApp" at bounding box center [96, 521] width 89 height 22
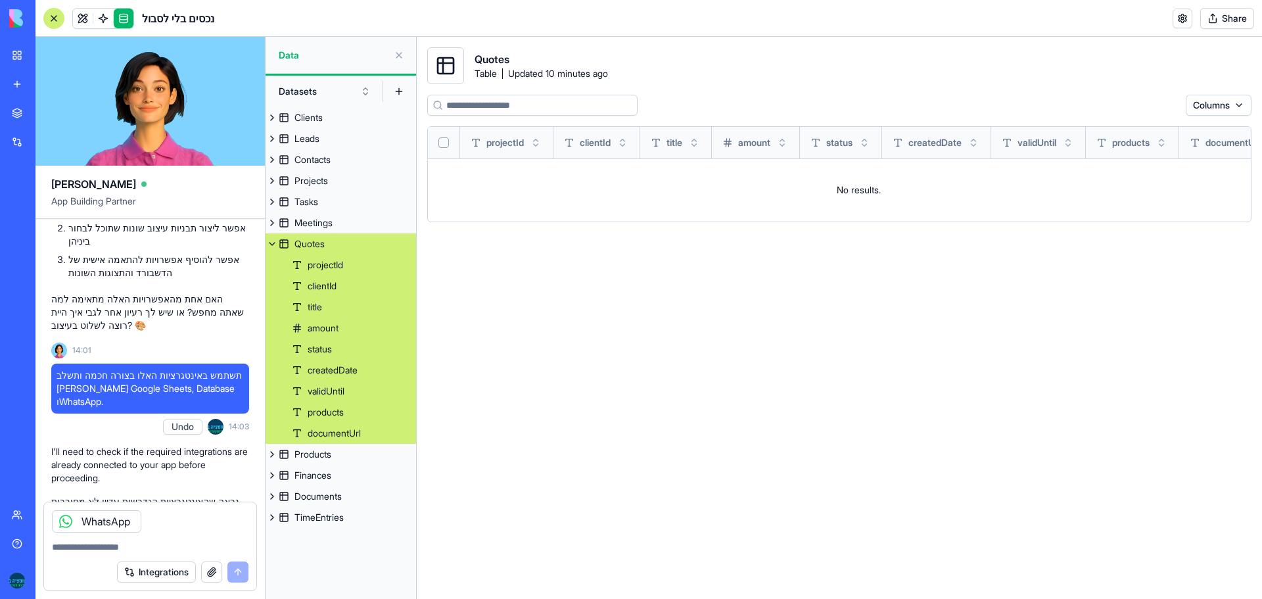
click at [105, 520] on div "WhatsApp" at bounding box center [96, 521] width 89 height 22
click at [115, 552] on textarea at bounding box center [150, 546] width 197 height 13
type textarea "**********"
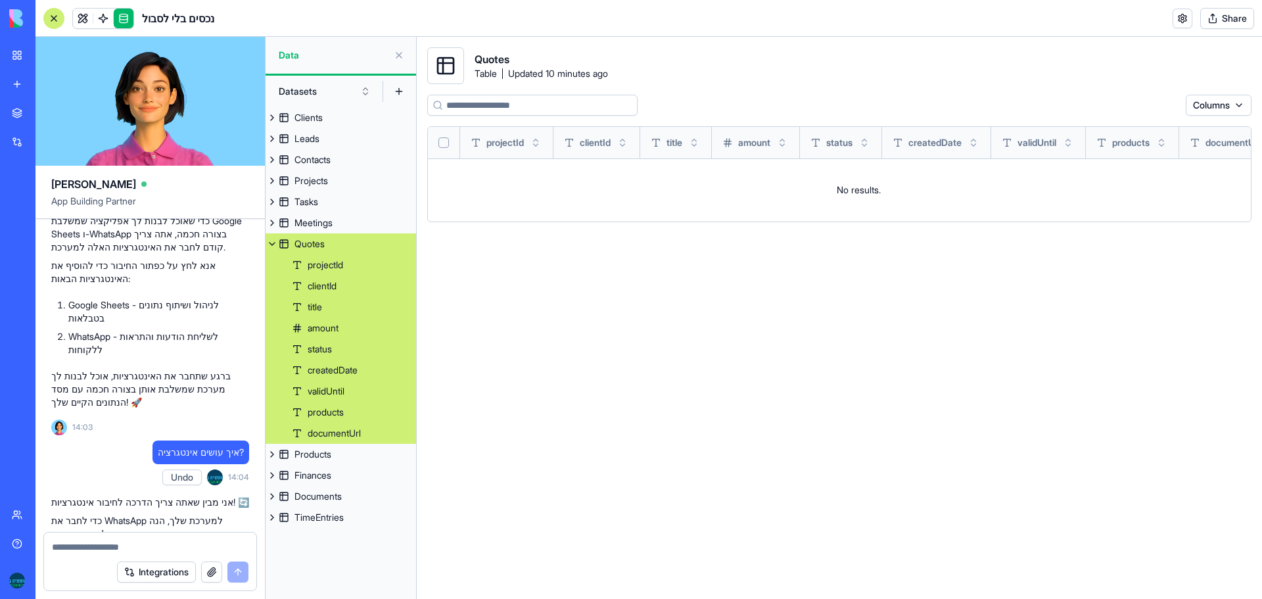
scroll to position [3226, 0]
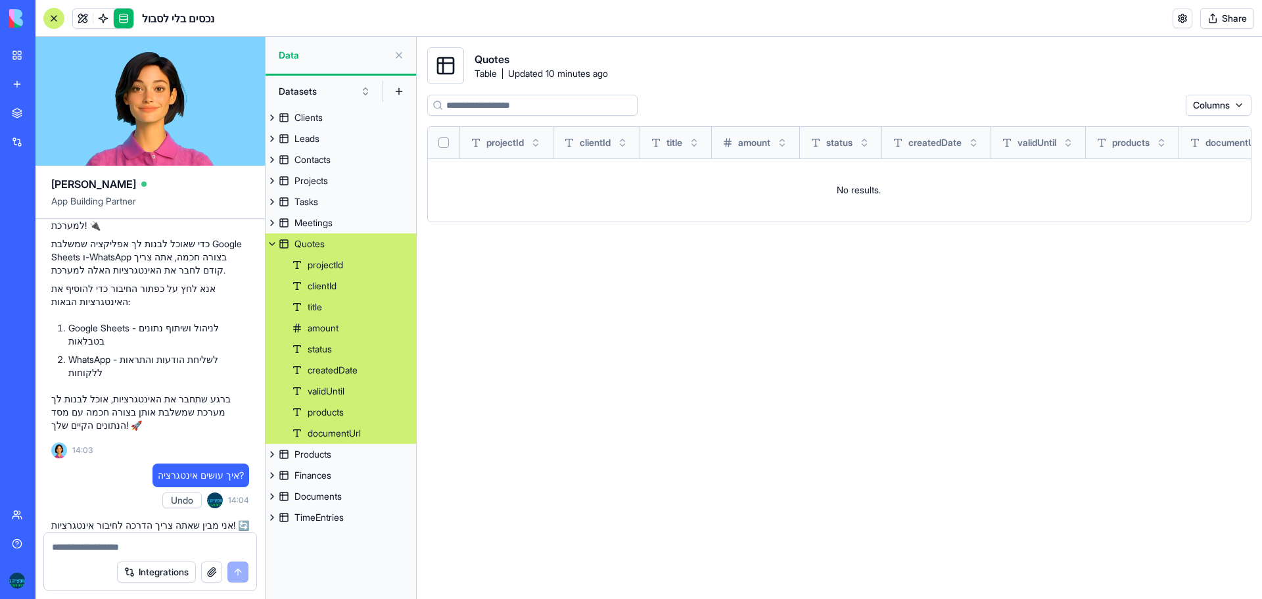
click at [184, 577] on li "לחץ על כפתור "הגדרות" או "Settings" בתפריט הראשי של הפלטפורמה" at bounding box center [158, 590] width 181 height 26
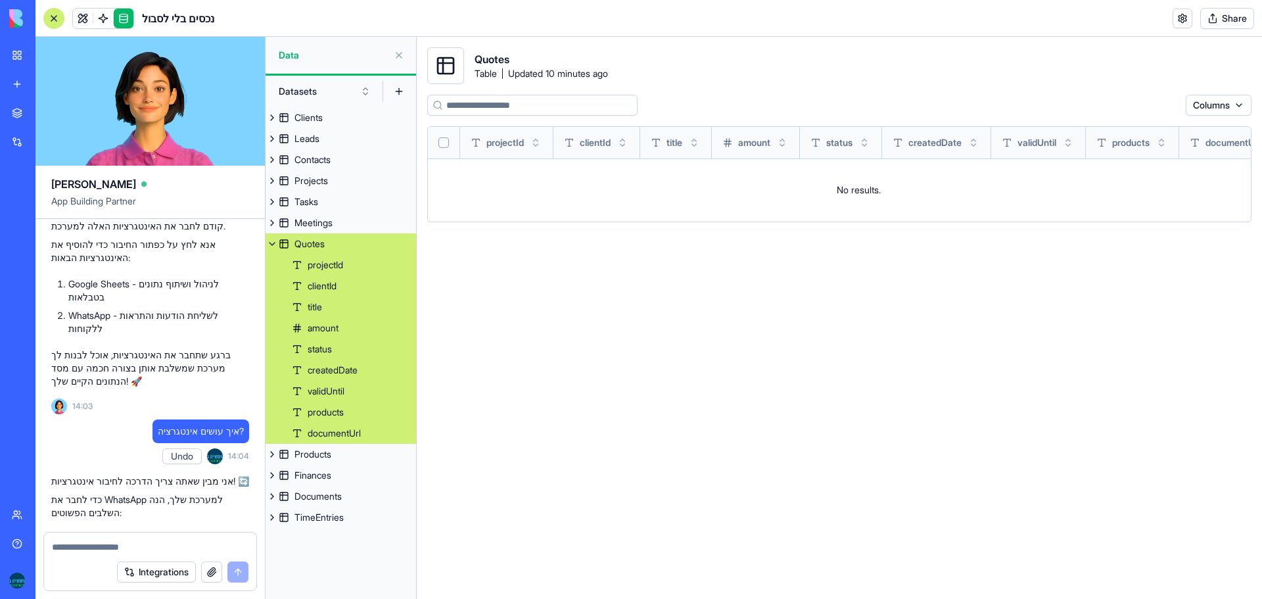
scroll to position [3292, 0]
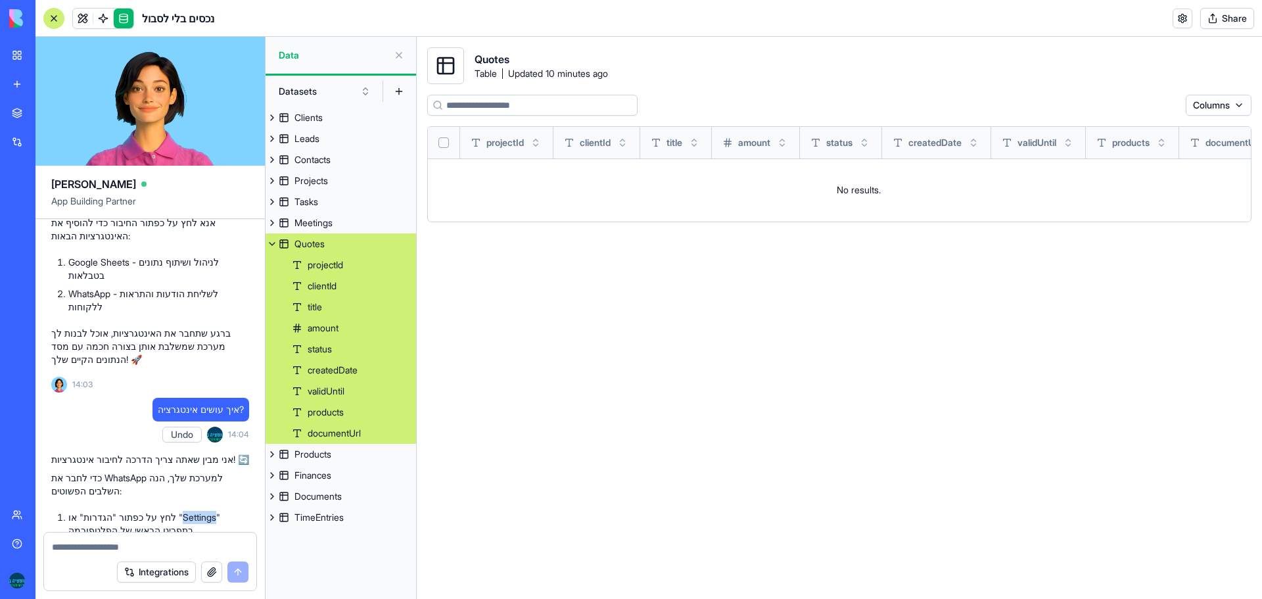
copy li "Settings"
click at [25, 52] on link "My workspace" at bounding box center [30, 55] width 53 height 26
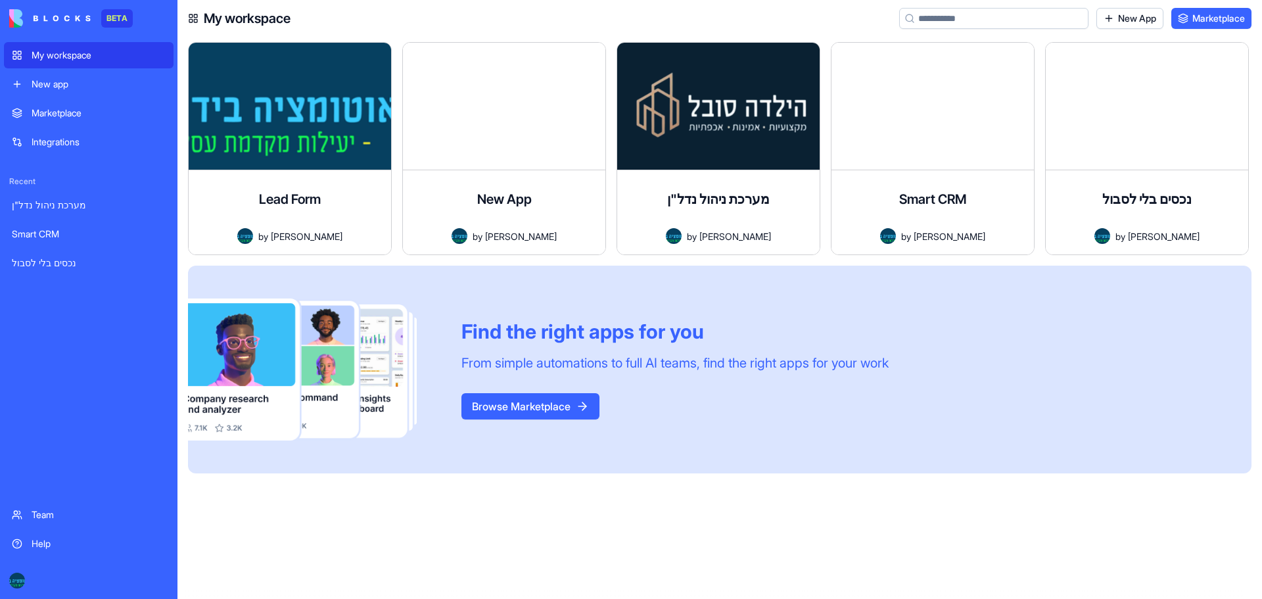
click at [82, 137] on div "Integrations" at bounding box center [99, 141] width 134 height 13
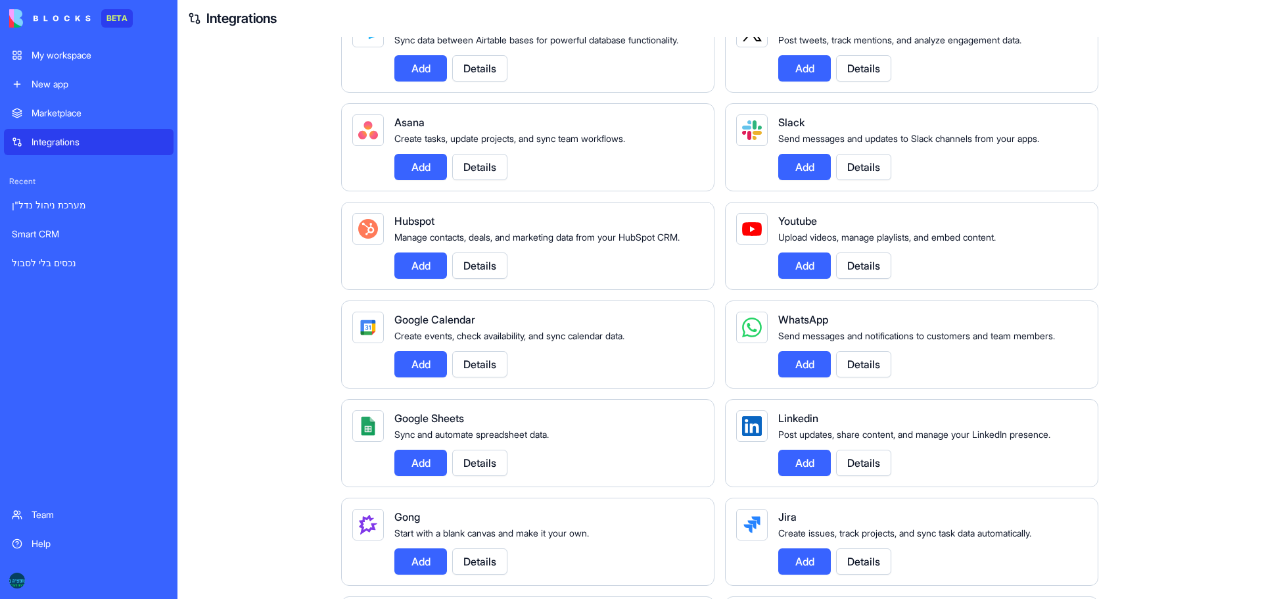
scroll to position [263, 0]
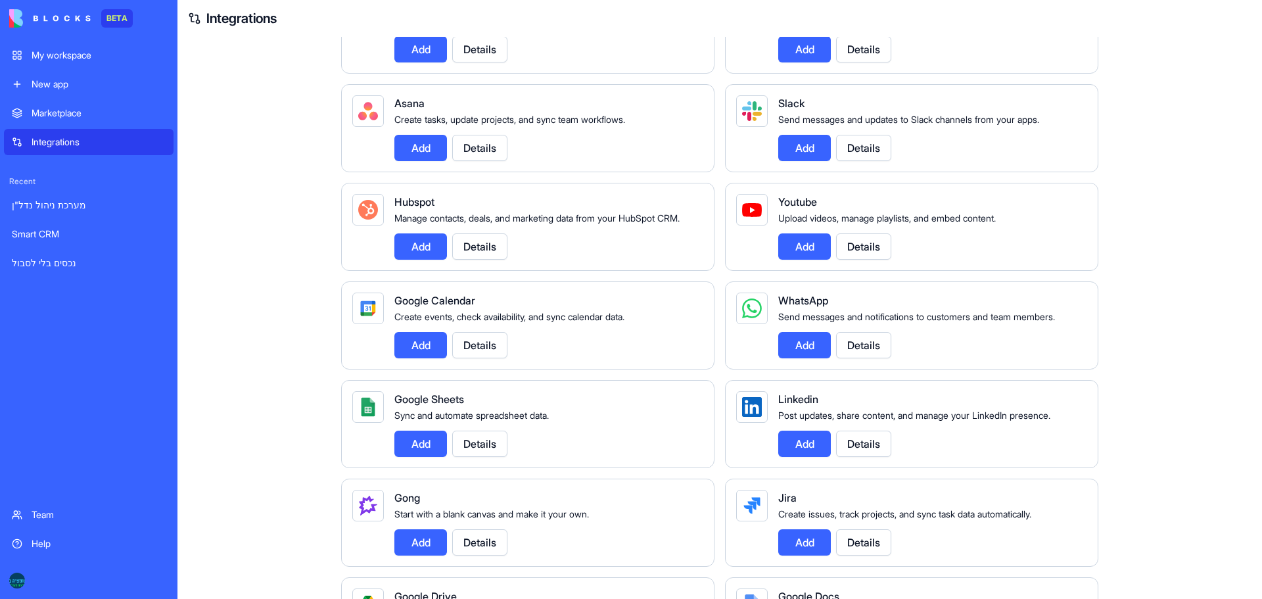
click at [816, 357] on button "Add" at bounding box center [804, 345] width 53 height 26
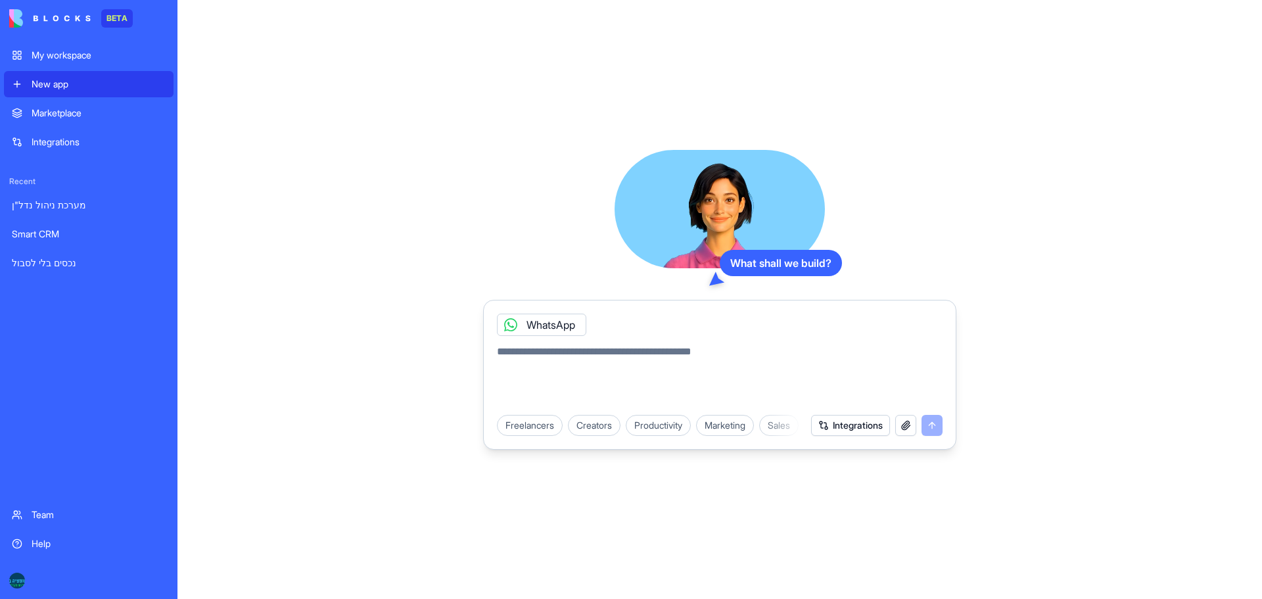
click at [834, 426] on button "Integrations" at bounding box center [850, 425] width 79 height 21
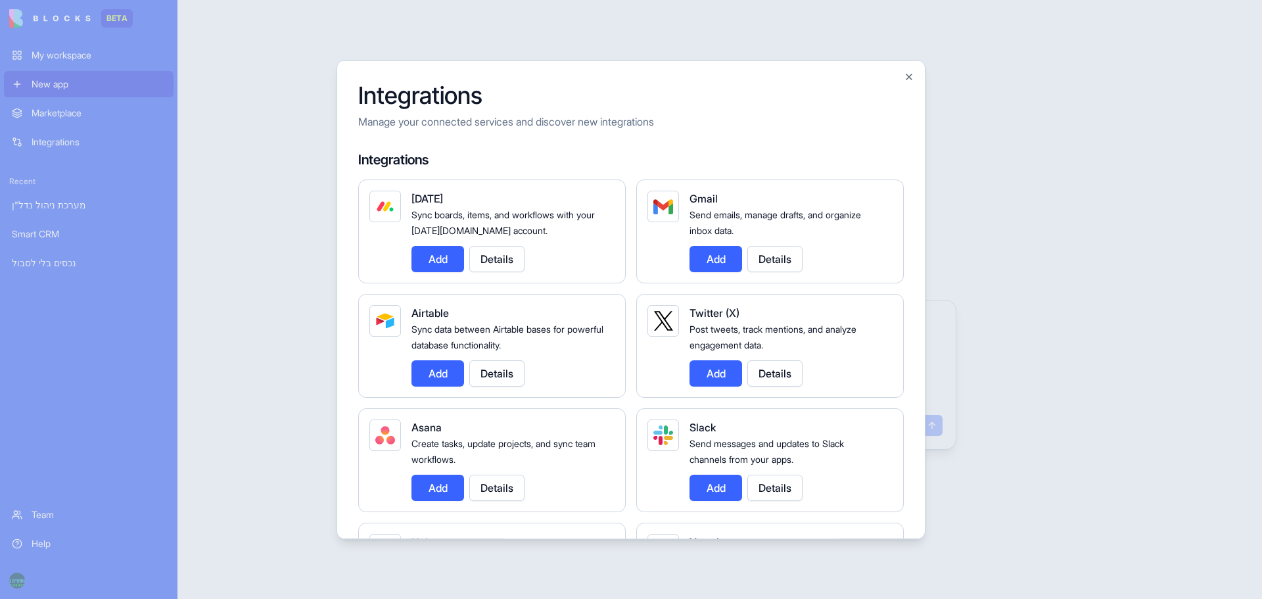
click at [920, 78] on div "Integrations Manage your connected services and discover new integrations Integ…" at bounding box center [631, 299] width 589 height 479
click at [912, 76] on button "Close" at bounding box center [909, 76] width 11 height 11
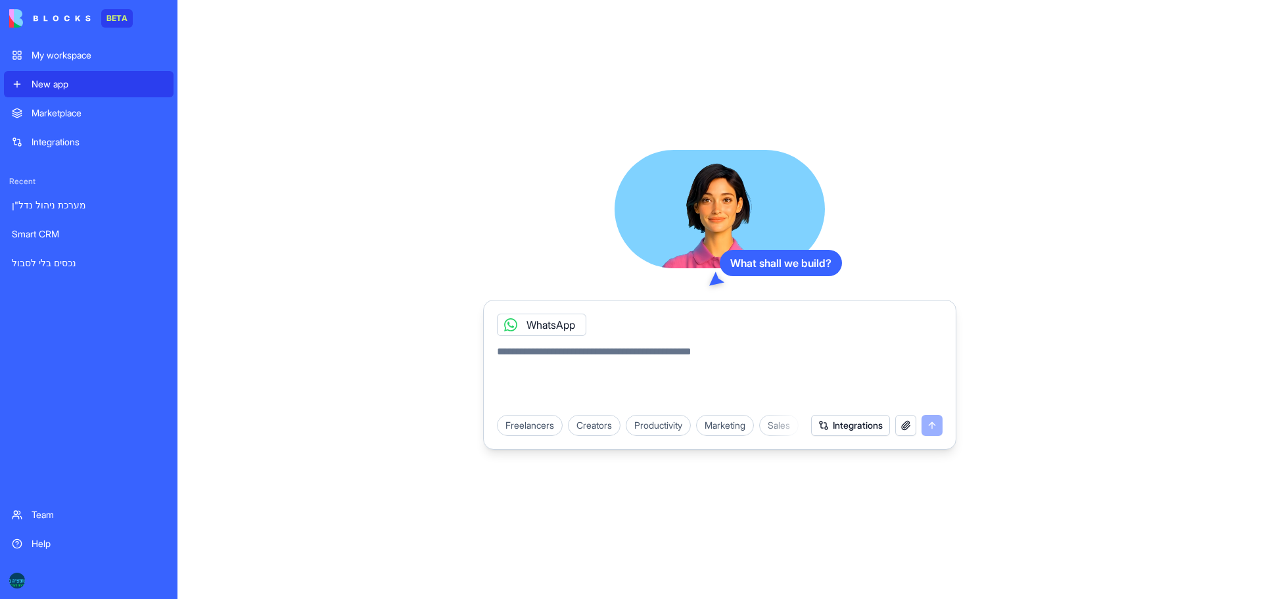
click at [564, 356] on textarea at bounding box center [720, 375] width 446 height 63
click at [555, 319] on div "WhatsApp" at bounding box center [541, 325] width 89 height 22
click at [607, 362] on textarea at bounding box center [720, 375] width 446 height 63
type textarea "*********"
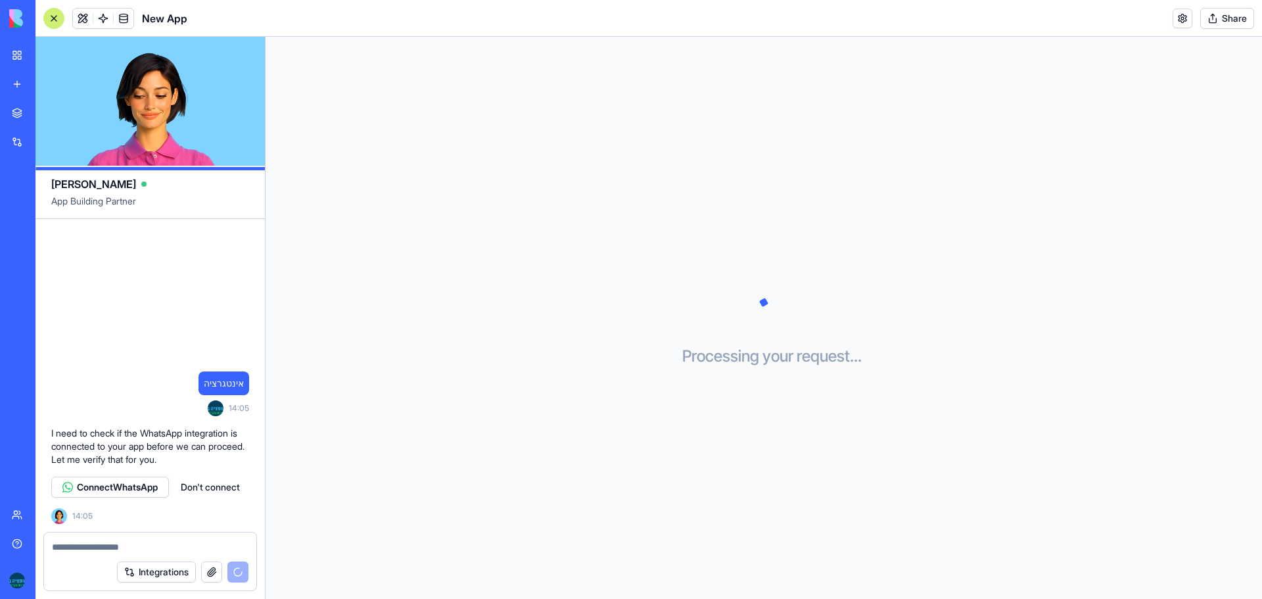
click at [145, 494] on button "Connect WhatsApp" at bounding box center [110, 487] width 118 height 21
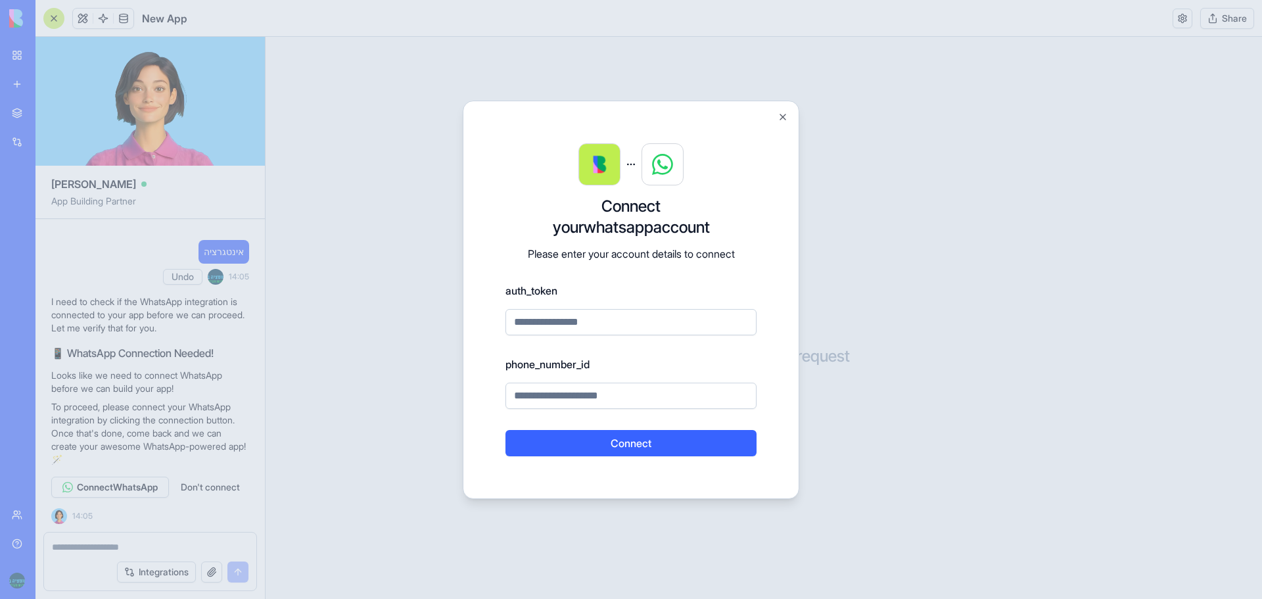
click at [596, 392] on input at bounding box center [631, 396] width 251 height 26
click at [780, 122] on button "Close" at bounding box center [783, 117] width 11 height 11
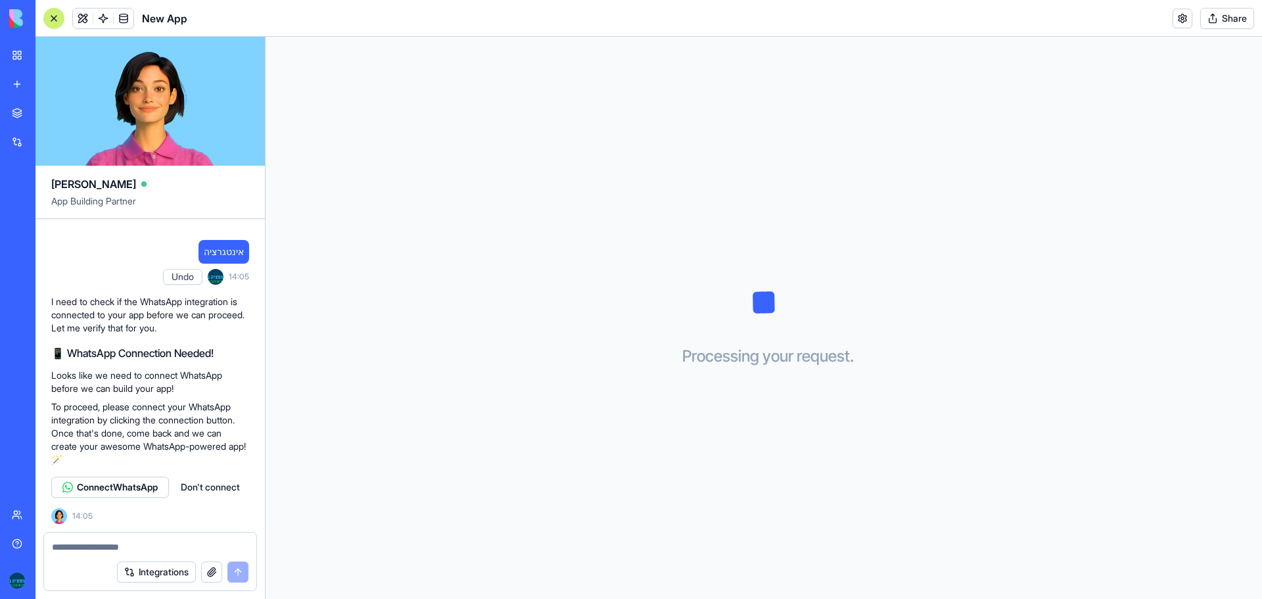
click at [95, 546] on textarea at bounding box center [150, 546] width 197 height 13
type textarea "**********"
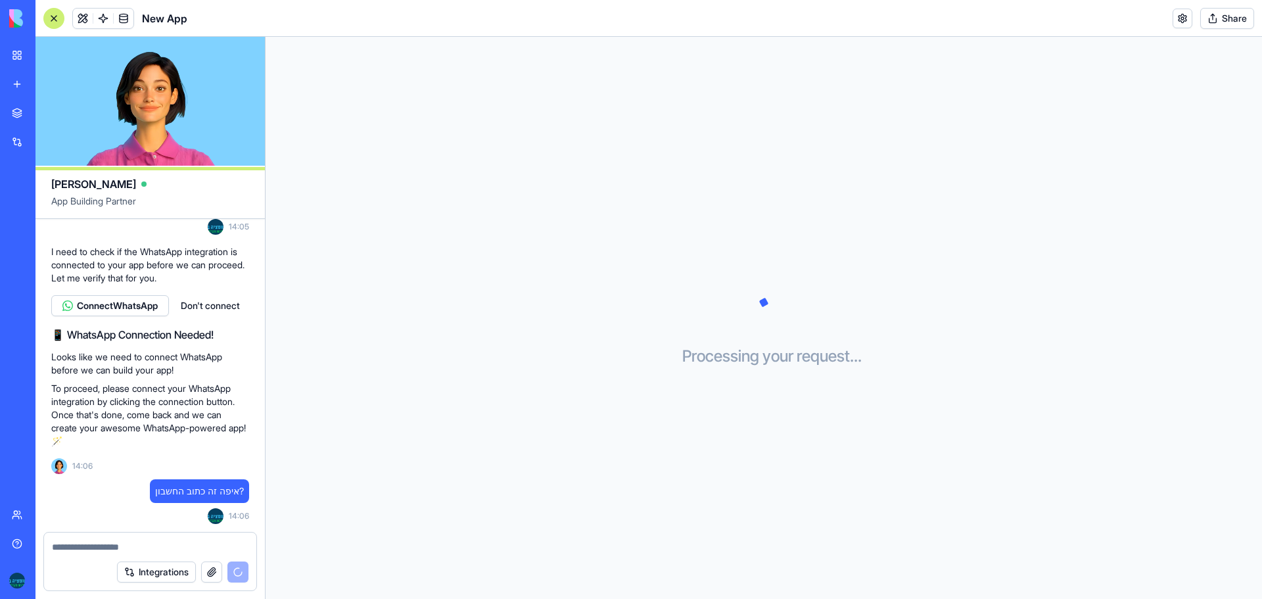
scroll to position [229, 0]
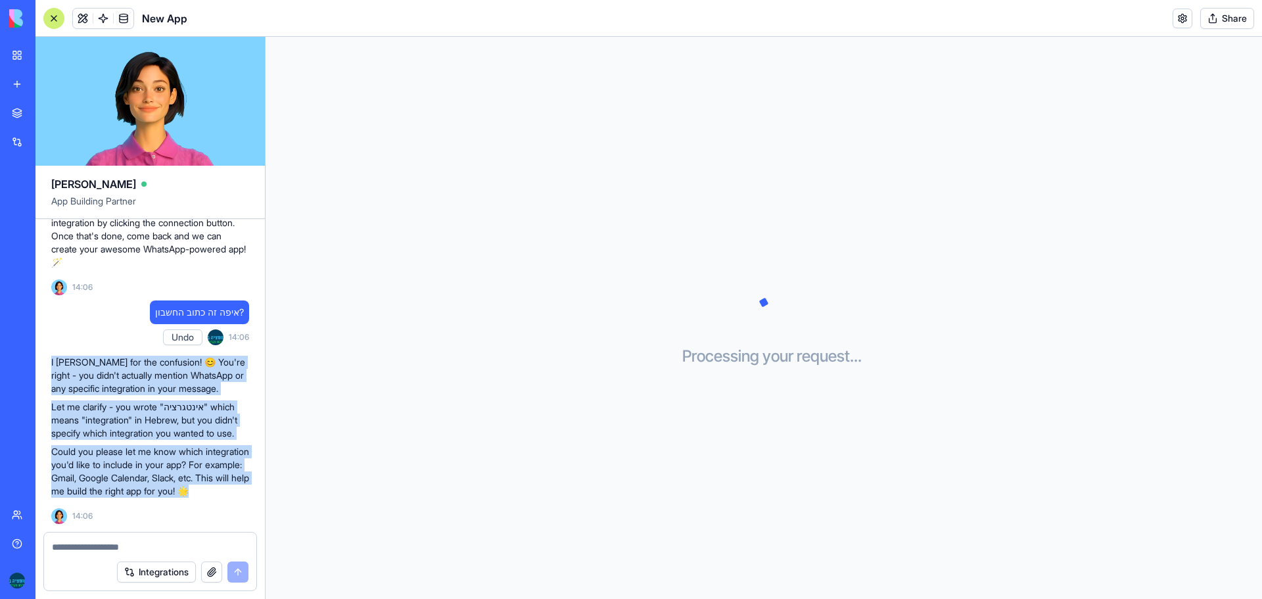
drag, startPoint x: 51, startPoint y: 348, endPoint x: 203, endPoint y: 522, distance: 231.5
click at [203, 522] on div "אינטגרציה Undo 14:05 I need to check if the WhatsApp integration is connected t…" at bounding box center [149, 267] width 229 height 529
copy div "I [PERSON_NAME] for the confusion! 😊 You're right - you didn't actually mention…"
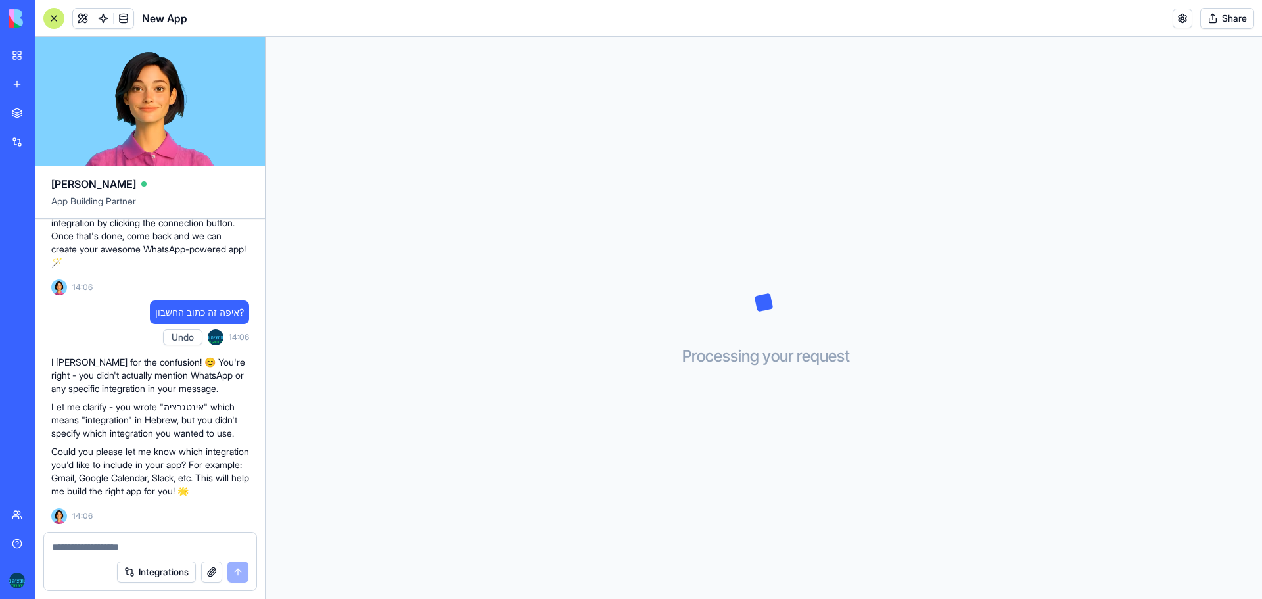
click at [110, 546] on textarea at bounding box center [150, 546] width 197 height 13
type textarea "*****"
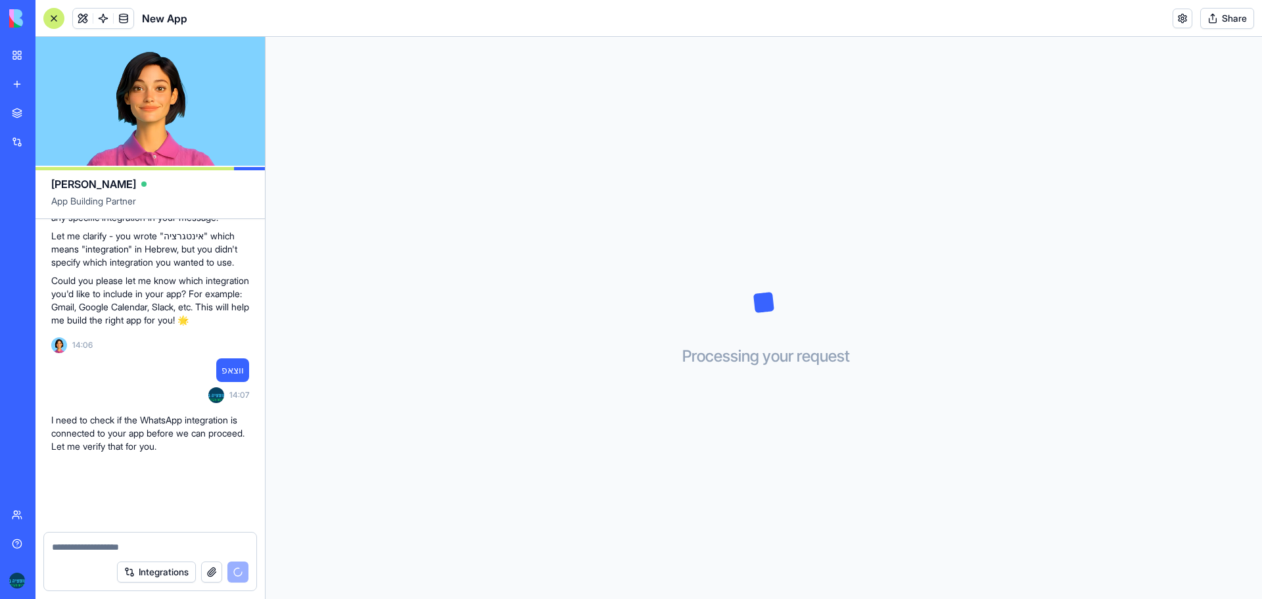
scroll to position [518, 0]
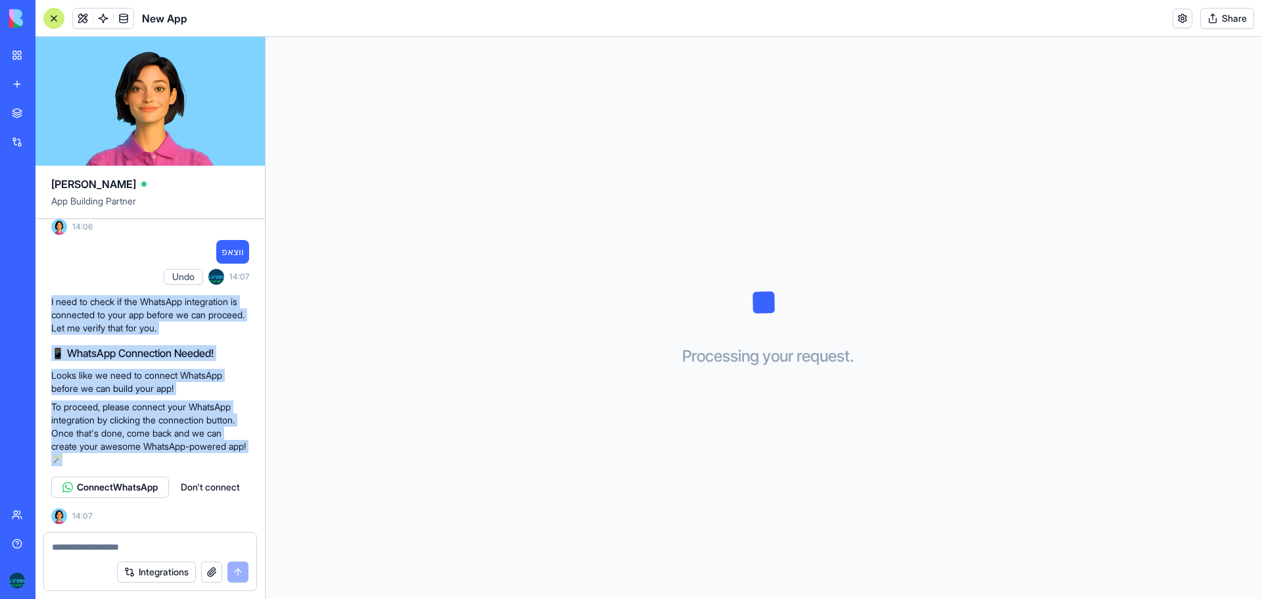
drag, startPoint x: 60, startPoint y: 301, endPoint x: 155, endPoint y: 466, distance: 190.2
click at [155, 466] on div "אינטגרציה Undo 14:05 I need to check if the WhatsApp integration is connected t…" at bounding box center [149, 123] width 229 height 818
copy div "I need to check if the WhatsApp integration is connected to your app before we …"
click at [139, 482] on span "Connect WhatsApp" at bounding box center [117, 487] width 81 height 13
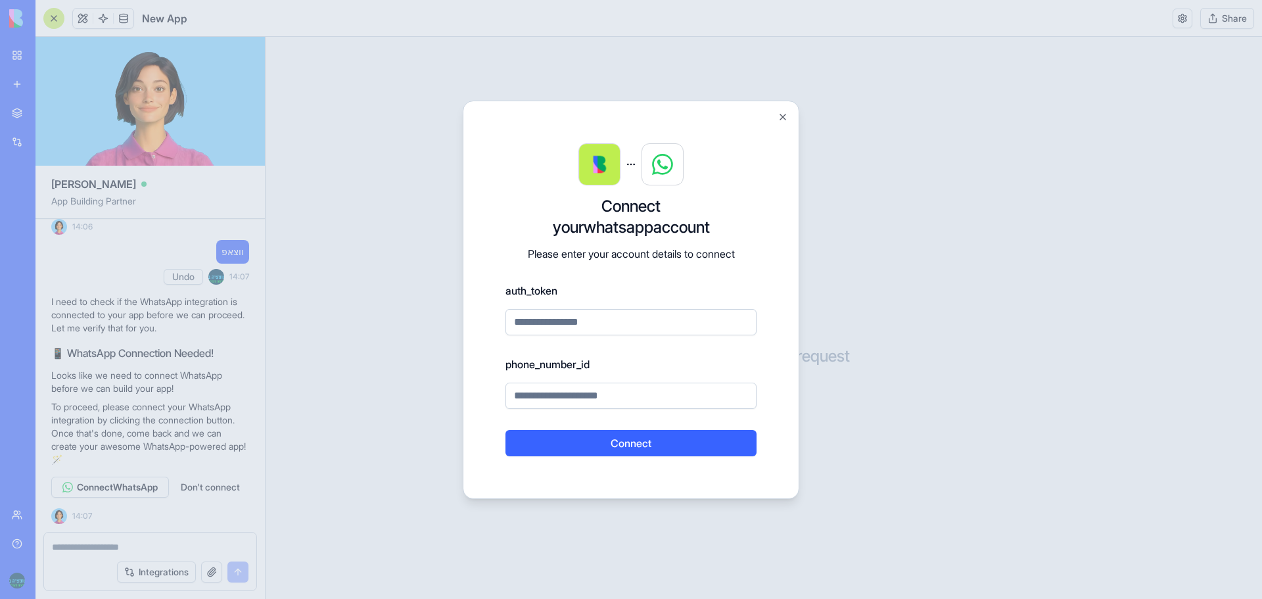
click at [529, 286] on label "auth_token" at bounding box center [631, 291] width 251 height 16
click at [529, 293] on label "auth_token" at bounding box center [631, 291] width 251 height 16
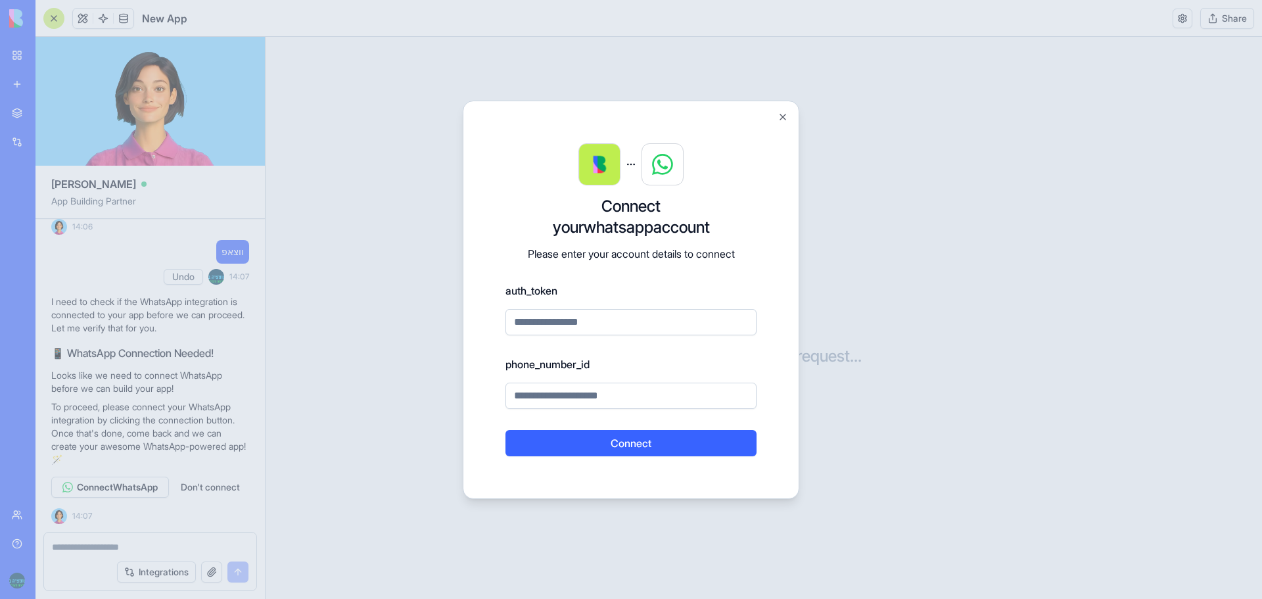
click at [529, 293] on label "auth_token" at bounding box center [631, 291] width 251 height 16
click at [699, 235] on h3 "Connect your whatsapp account" at bounding box center [631, 217] width 251 height 42
click at [779, 119] on button "Close" at bounding box center [783, 117] width 11 height 11
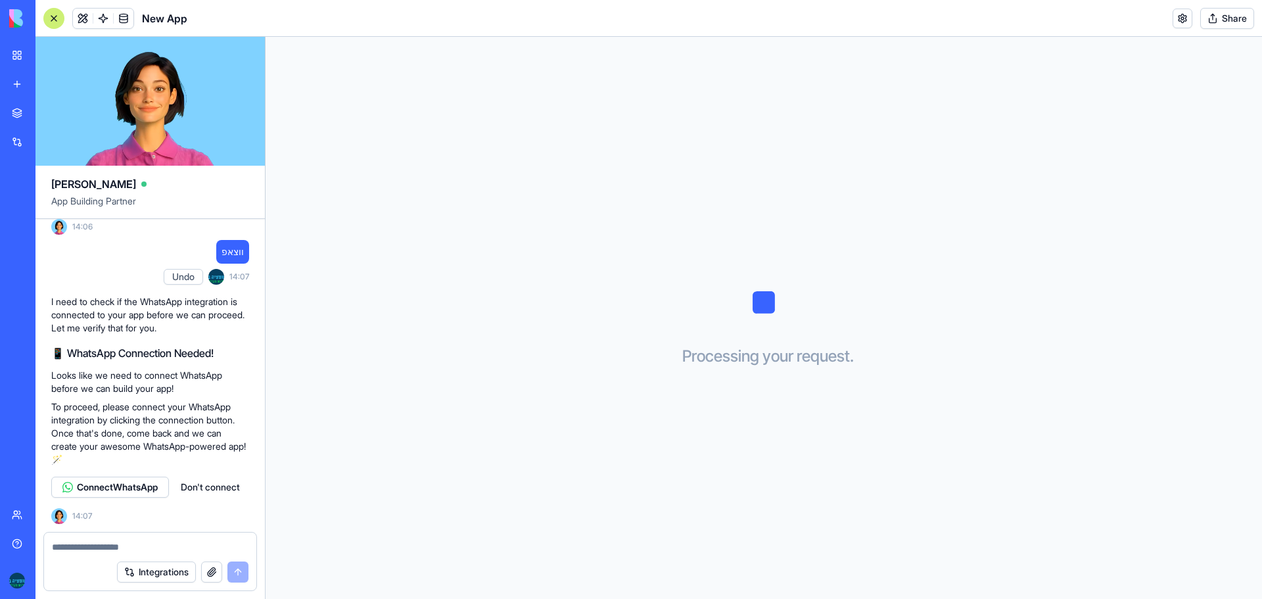
click at [58, 544] on textarea at bounding box center [150, 546] width 197 height 13
paste textarea "*"
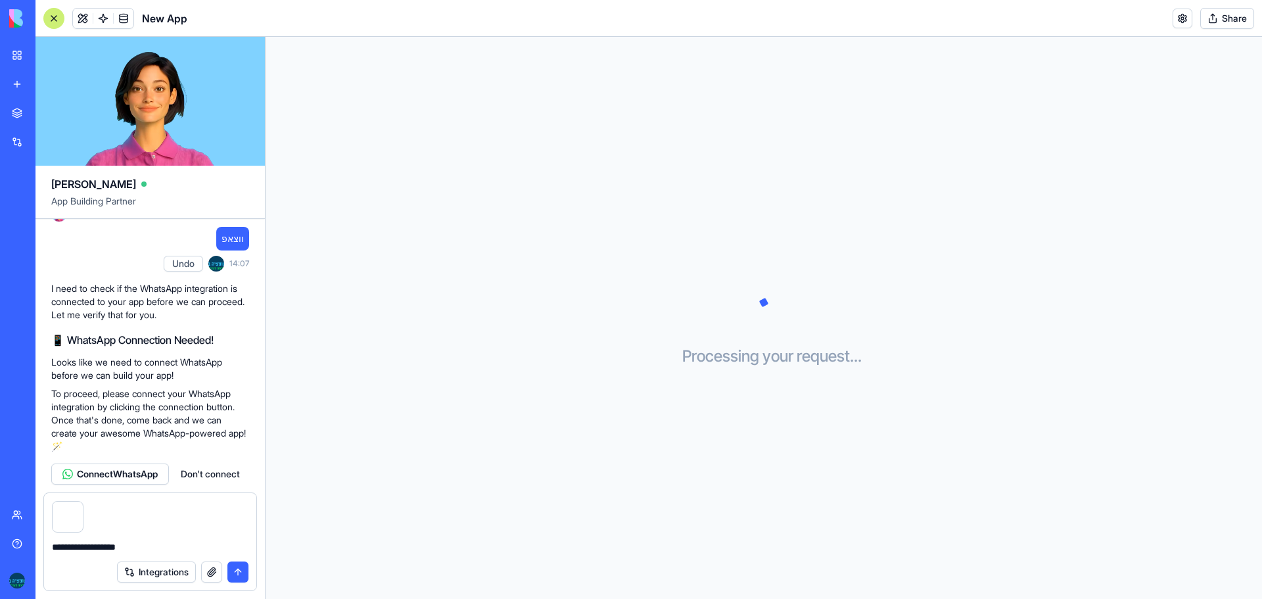
type textarea "**********"
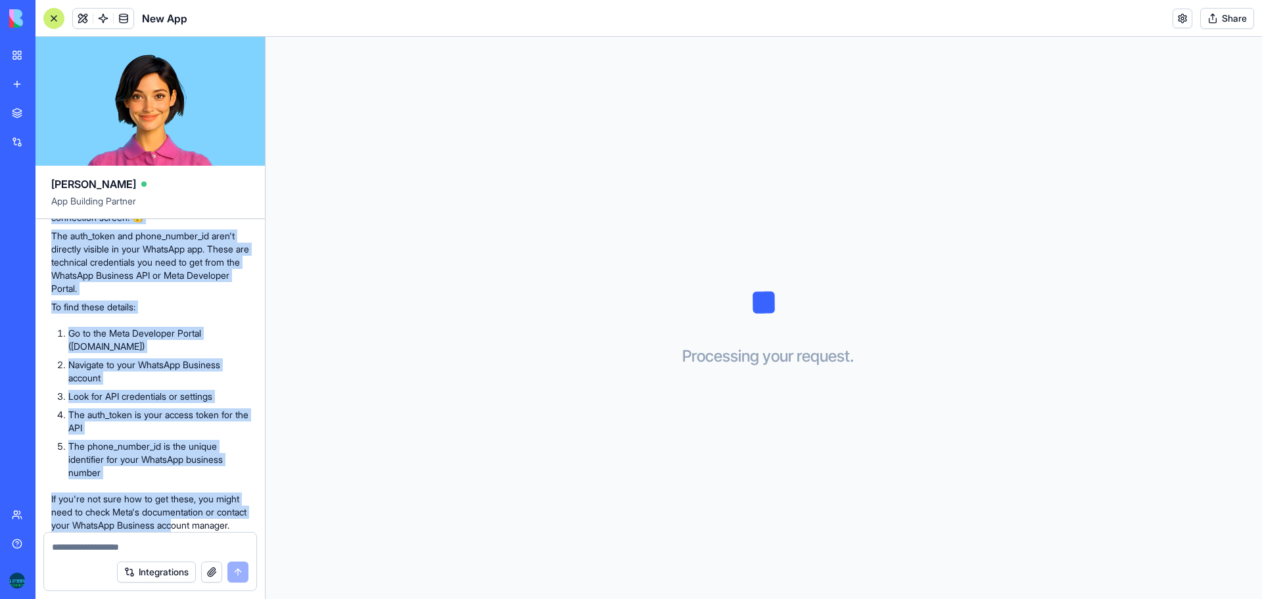
scroll to position [1015, 0]
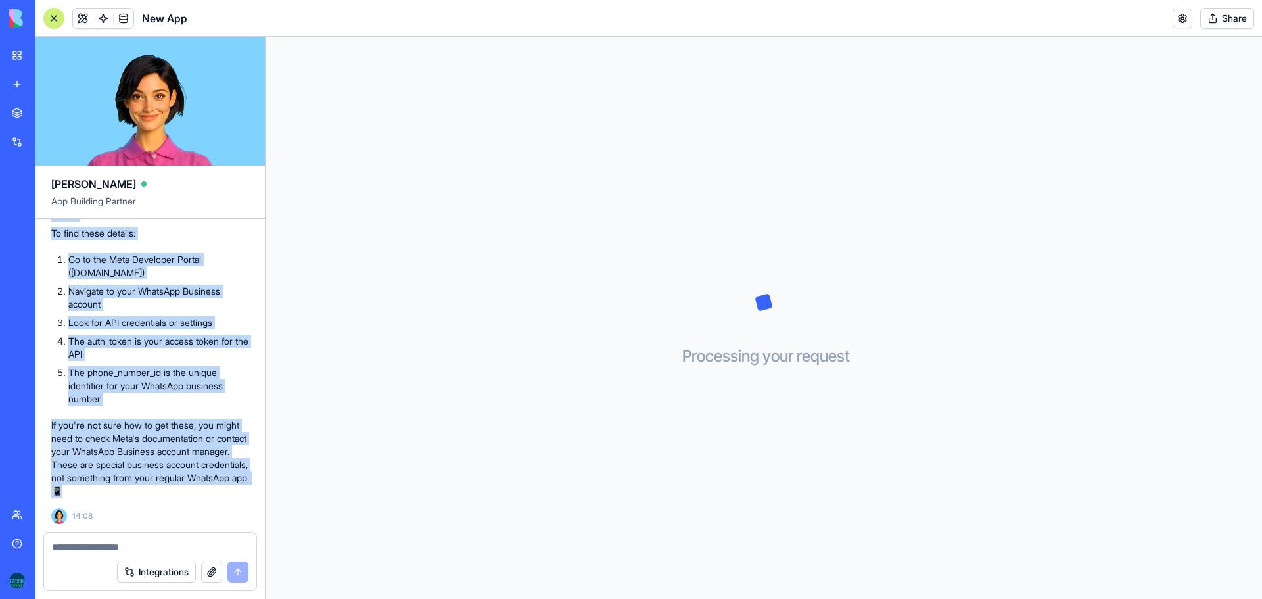
drag, startPoint x: 48, startPoint y: 325, endPoint x: 218, endPoint y: 500, distance: 243.6
copy div "I see you're looking at the WhatsApp connection screen! 🧐 The auth_token and ph…"
click at [123, 314] on ol "Go to the Meta Developer Portal ([DOMAIN_NAME]) Navigate to your WhatsApp Busin…" at bounding box center [150, 329] width 198 height 153
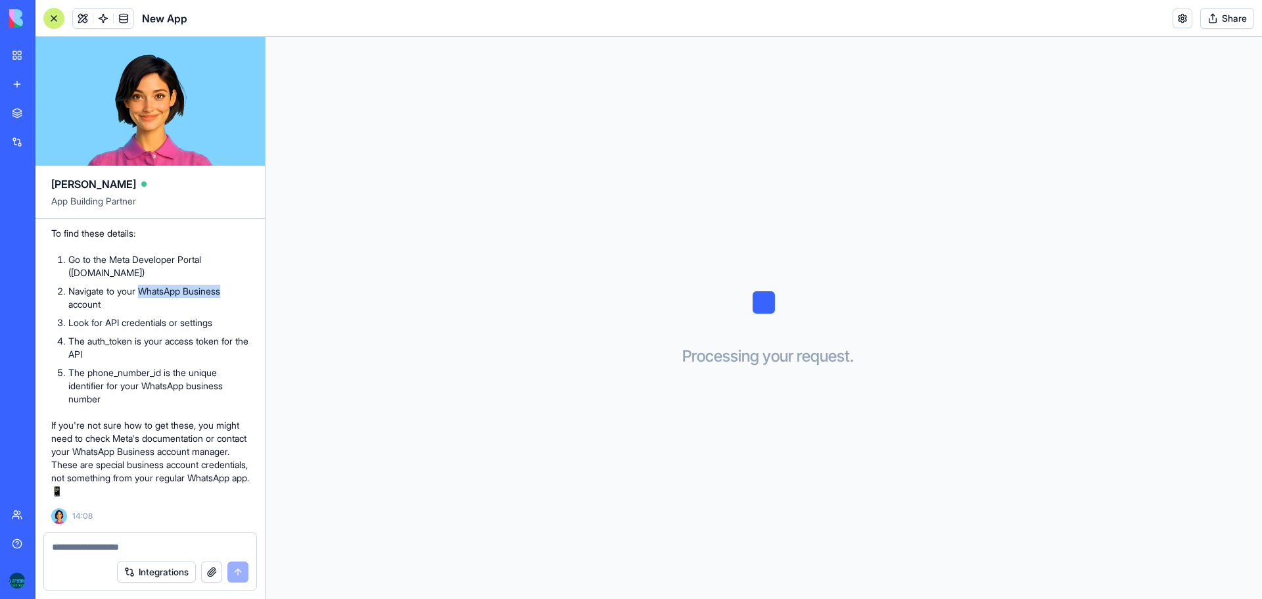
drag, startPoint x: 143, startPoint y: 290, endPoint x: 232, endPoint y: 294, distance: 89.5
click at [232, 294] on li "Navigate to your WhatsApp Business account" at bounding box center [158, 298] width 181 height 26
drag, startPoint x: 110, startPoint y: 255, endPoint x: 210, endPoint y: 262, distance: 100.1
click at [210, 262] on li "Go to the Meta Developer Portal ([DOMAIN_NAME])" at bounding box center [158, 266] width 181 height 26
drag, startPoint x: 70, startPoint y: 277, endPoint x: 185, endPoint y: 271, distance: 115.2
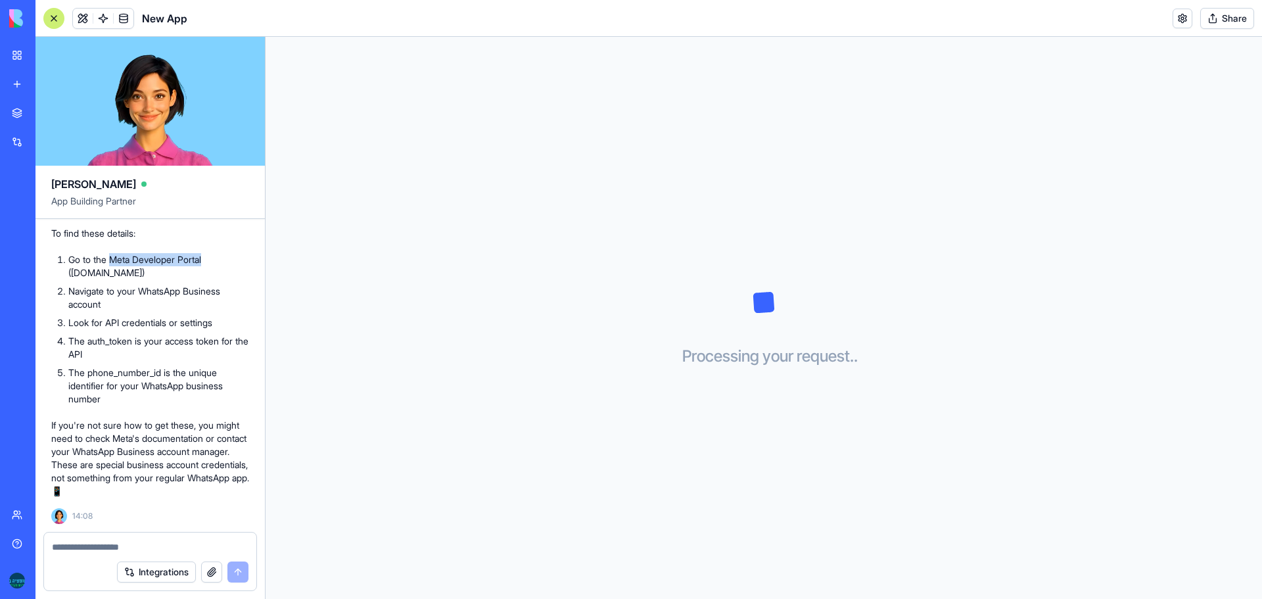
click at [185, 271] on li "Go to the Meta Developer Portal ([DOMAIN_NAME])" at bounding box center [158, 266] width 181 height 26
copy li "[DOMAIN_NAME]"
drag, startPoint x: 69, startPoint y: 291, endPoint x: 112, endPoint y: 306, distance: 45.7
click at [112, 306] on li "Navigate to your WhatsApp Business account" at bounding box center [158, 298] width 181 height 26
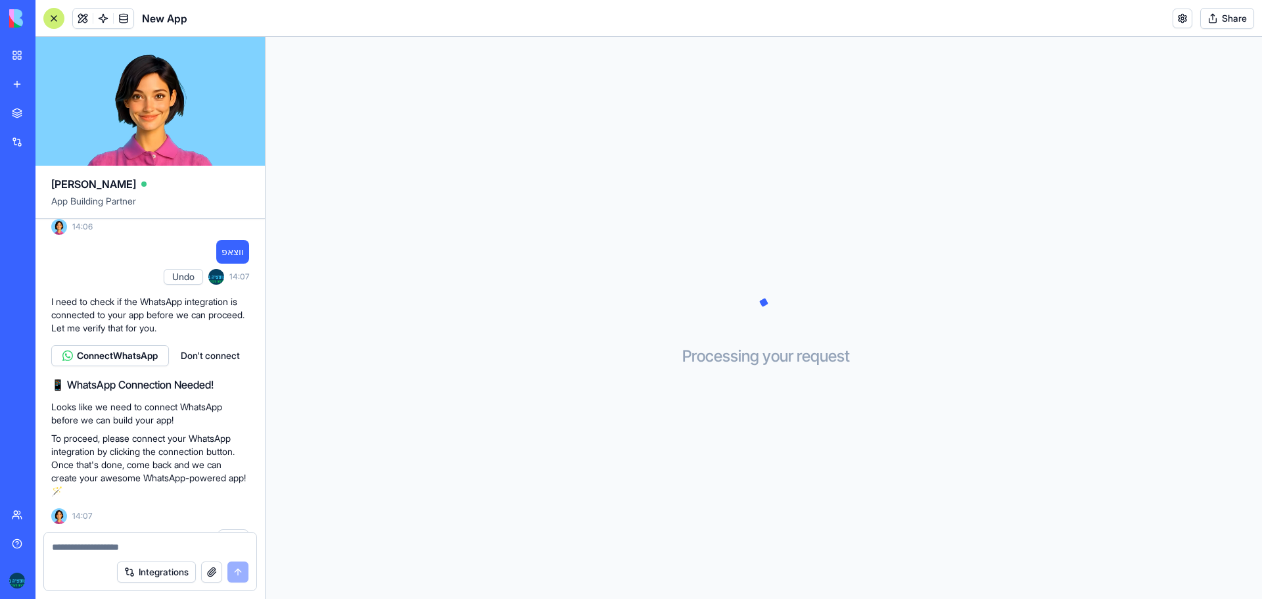
scroll to position [489, 0]
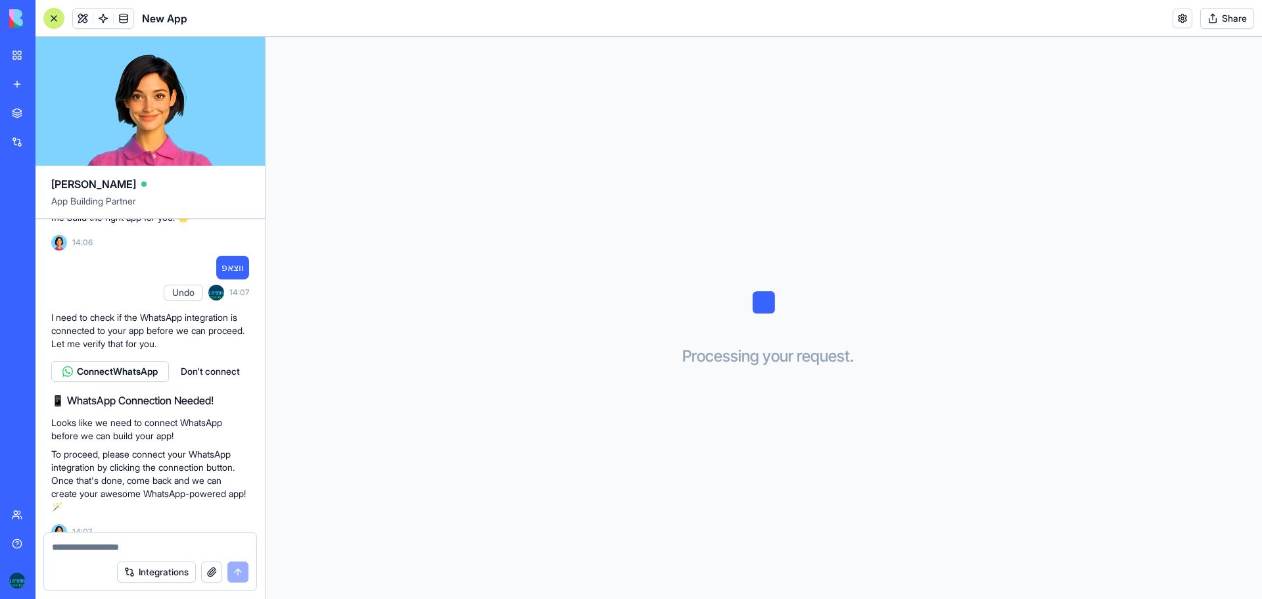
click at [130, 378] on span "Connect WhatsApp" at bounding box center [117, 371] width 81 height 13
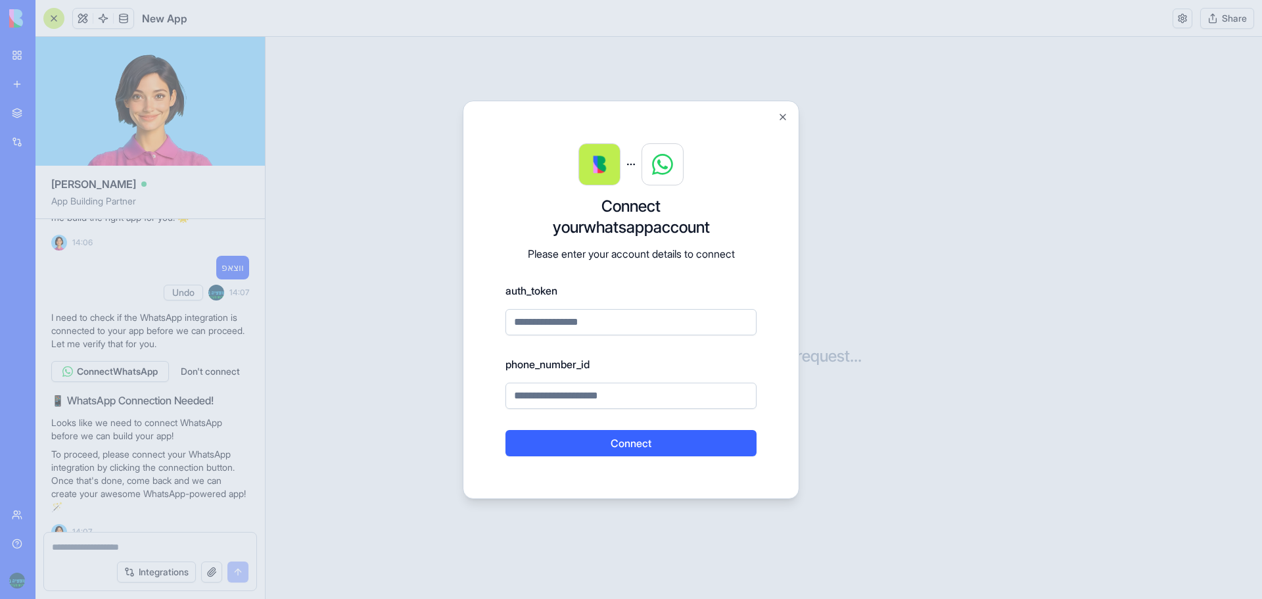
click at [606, 318] on input at bounding box center [631, 322] width 251 height 26
paste input "**********"
type input "**********"
click at [784, 118] on button "Close" at bounding box center [783, 117] width 11 height 11
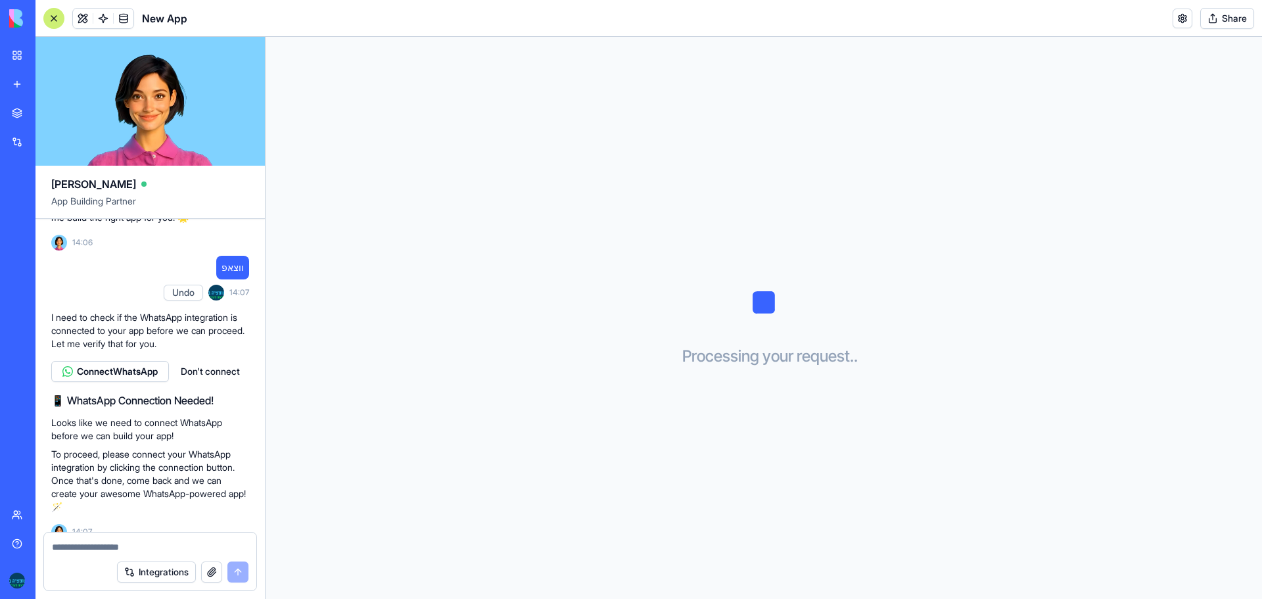
click at [61, 21] on div at bounding box center [53, 18] width 21 height 21
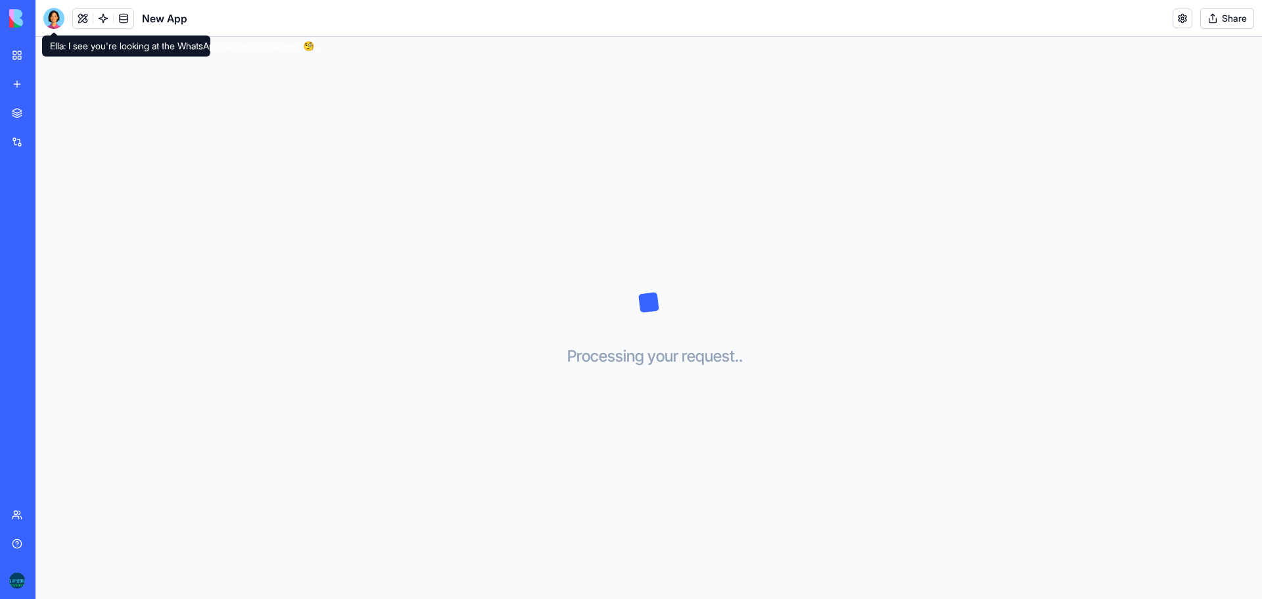
click at [48, 21] on div at bounding box center [53, 18] width 21 height 21
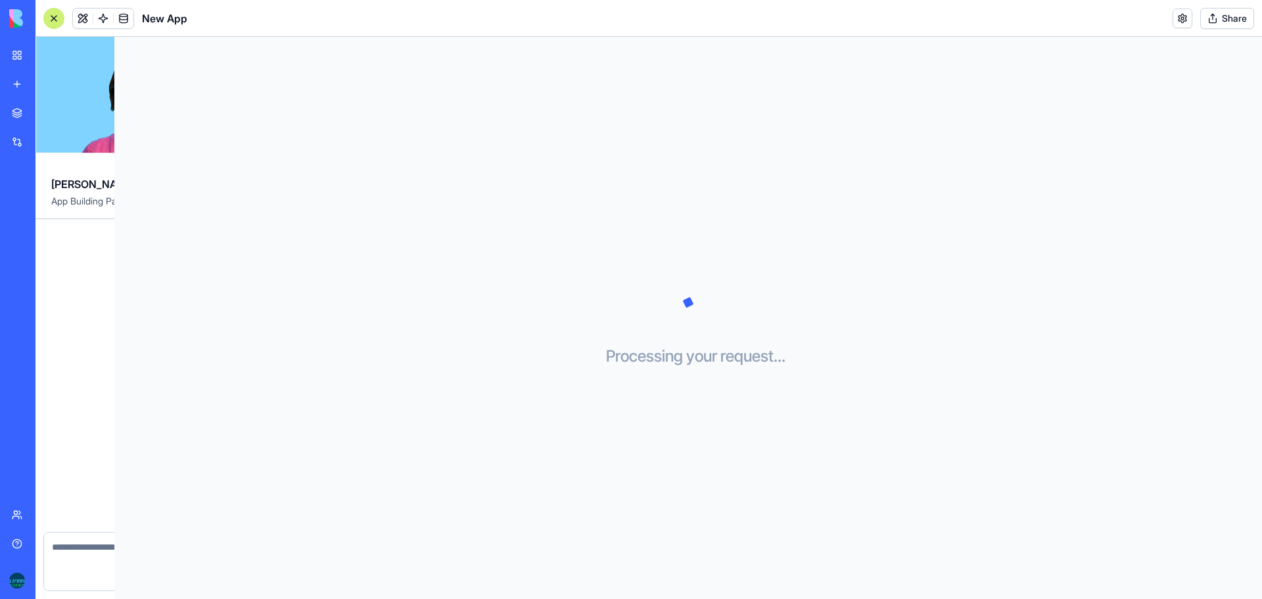
scroll to position [1015, 0]
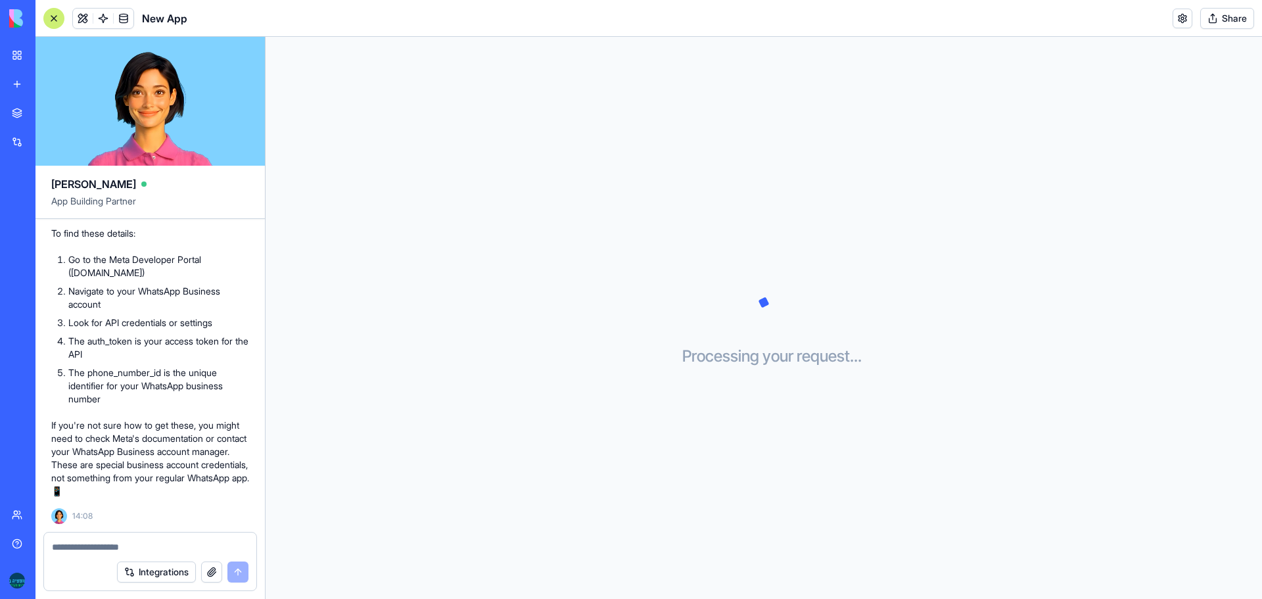
click at [49, 544] on div "Help" at bounding box center [40, 543] width 17 height 13
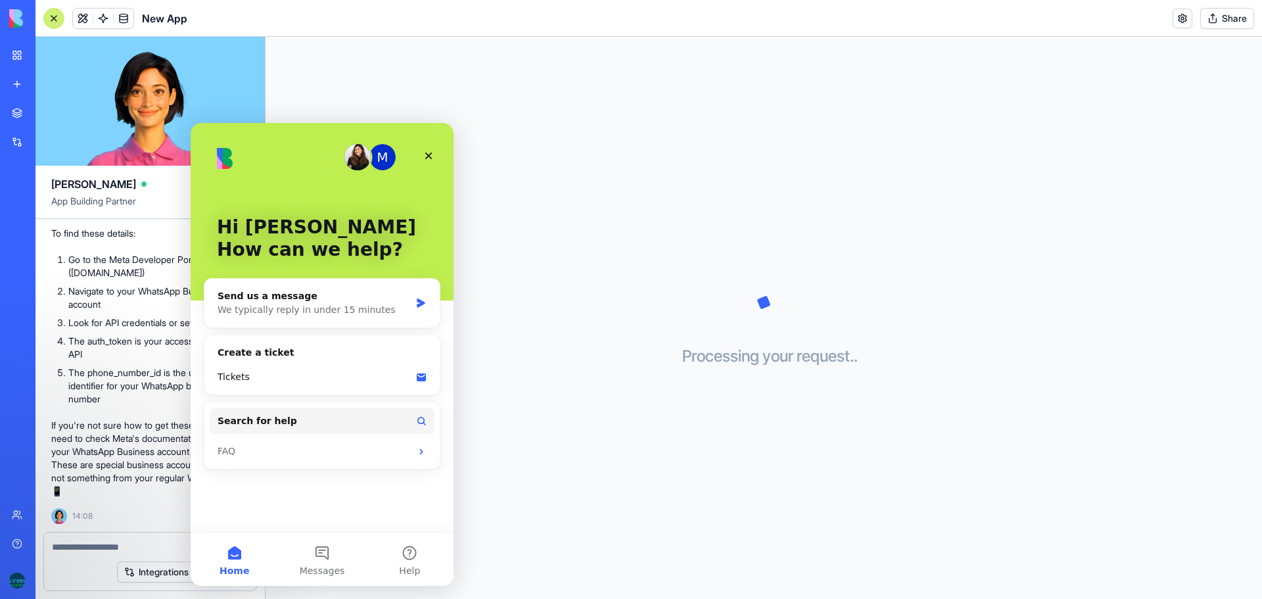
scroll to position [0, 0]
click at [325, 555] on button "Messages" at bounding box center [321, 559] width 87 height 53
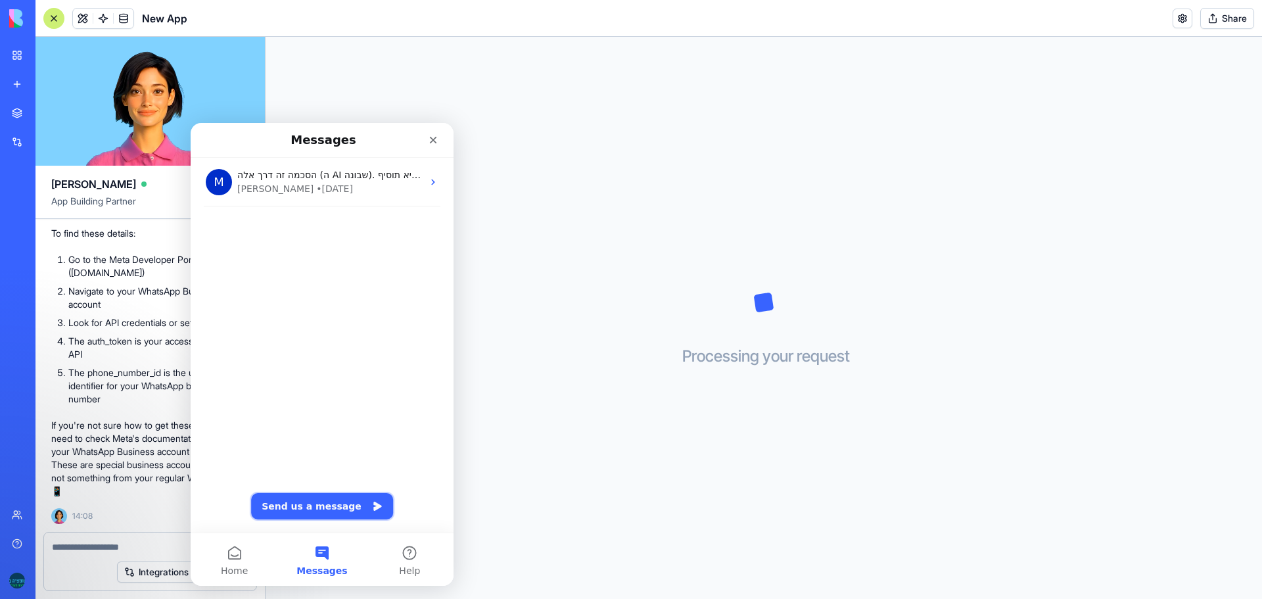
click at [329, 506] on button "Send us a message" at bounding box center [322, 506] width 142 height 26
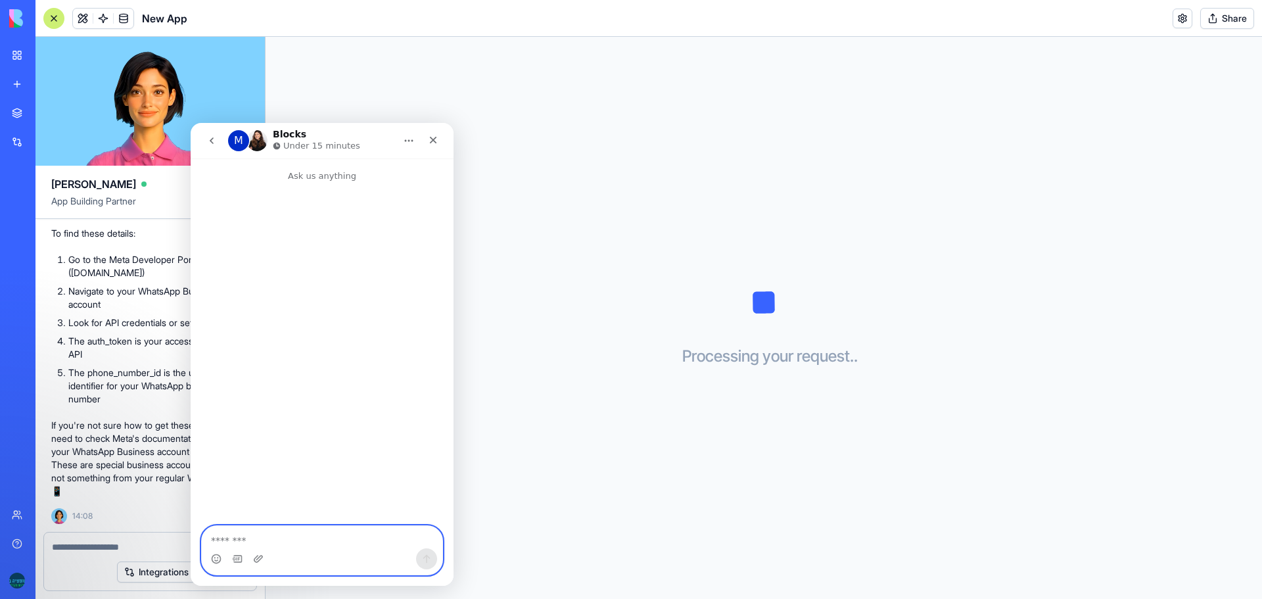
click at [299, 541] on textarea "Message…" at bounding box center [322, 537] width 241 height 22
paste textarea "**********"
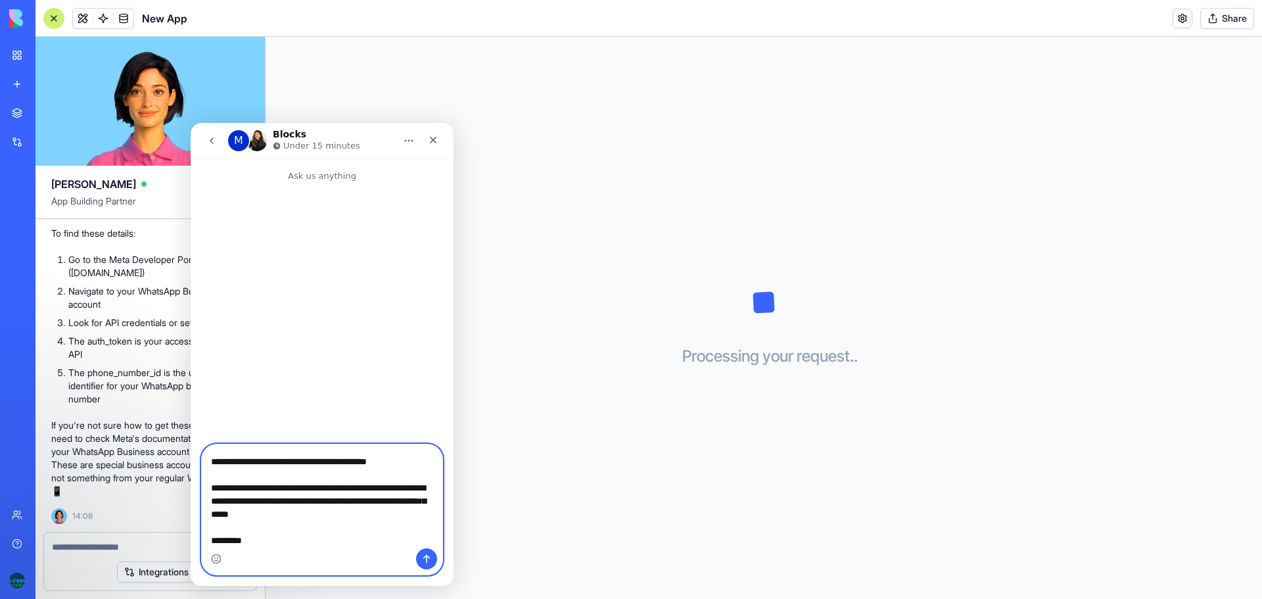
type textarea "**********"
click at [426, 559] on icon "Send a message…" at bounding box center [426, 559] width 11 height 11
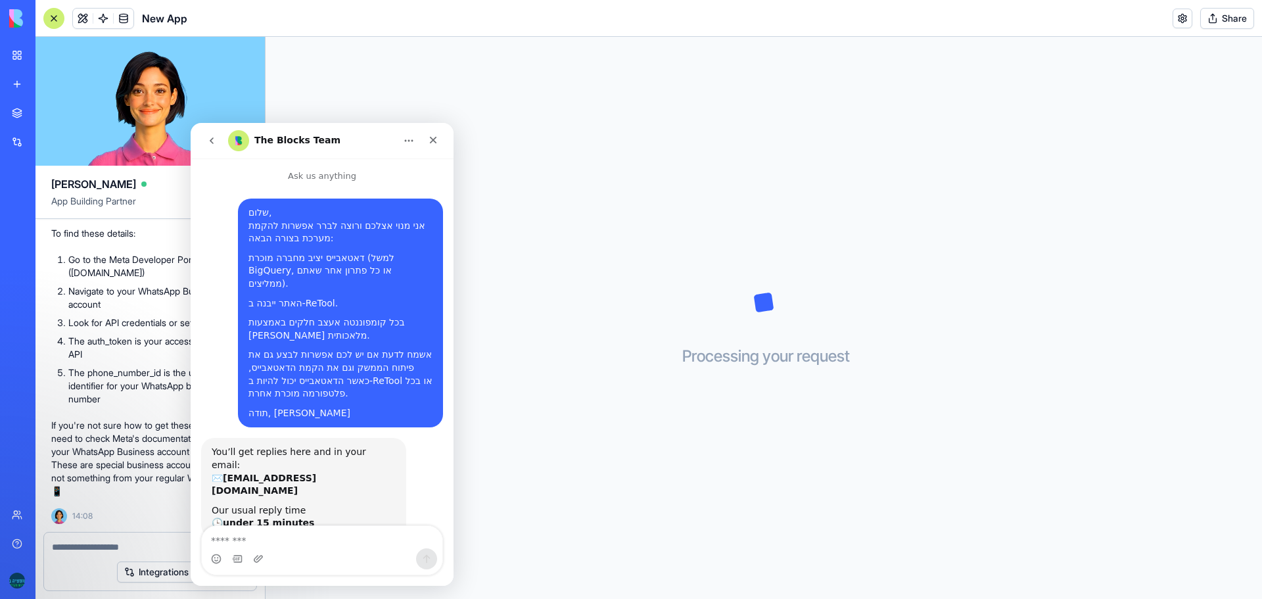
scroll to position [1, 0]
